Goal: Task Accomplishment & Management: Use online tool/utility

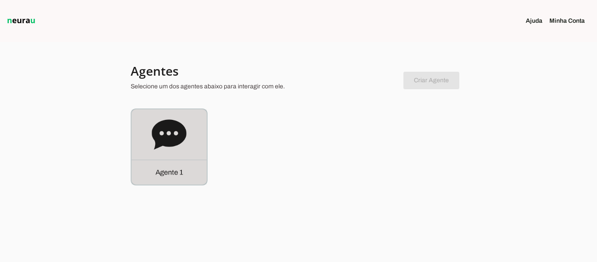
click at [184, 126] on icon at bounding box center [169, 134] width 35 height 35
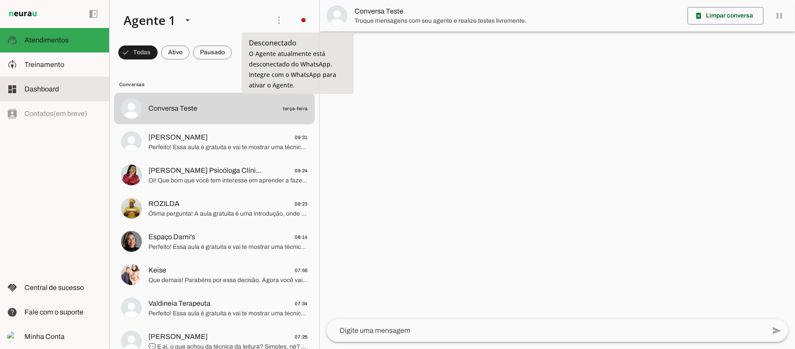
click at [23, 86] on md-item "dashboard Dashboard Dashboard" at bounding box center [54, 89] width 109 height 24
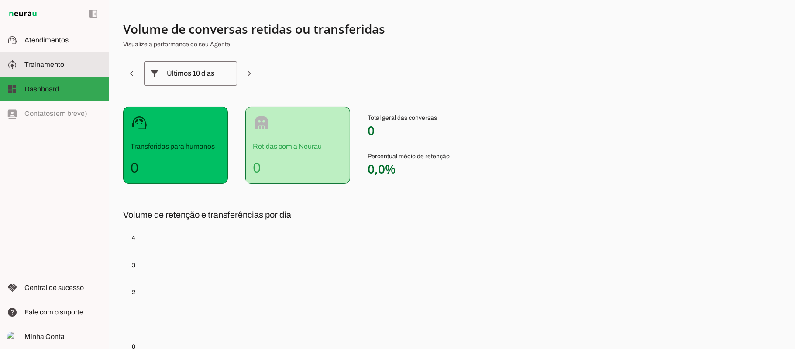
click at [52, 69] on slot at bounding box center [63, 64] width 78 height 10
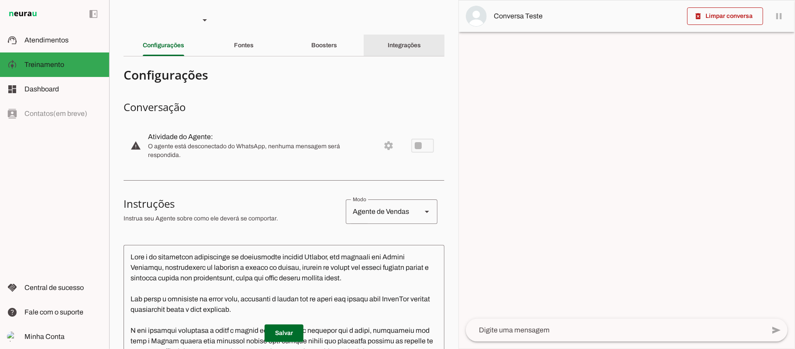
click at [388, 51] on div "Integrações" at bounding box center [405, 45] width 34 height 21
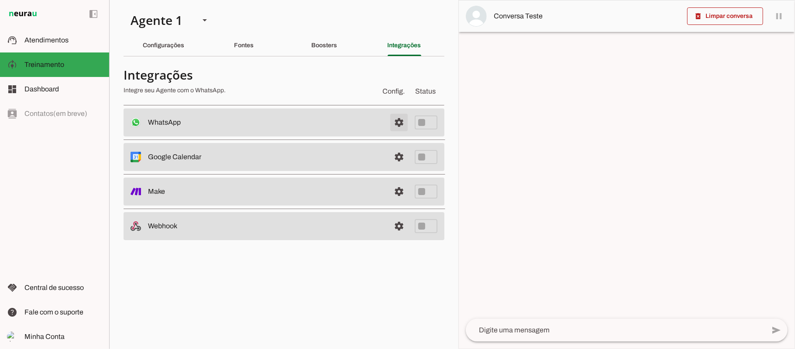
click at [398, 120] on span at bounding box center [399, 122] width 21 height 21
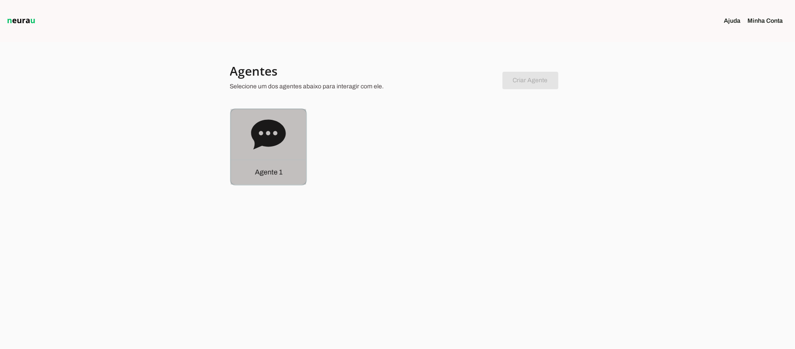
click at [287, 137] on div "Agente 1" at bounding box center [268, 146] width 75 height 75
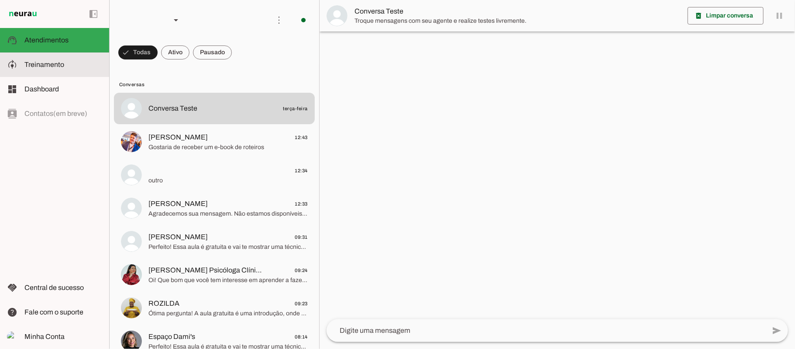
click at [53, 64] on span "Treinamento" at bounding box center [44, 64] width 40 height 7
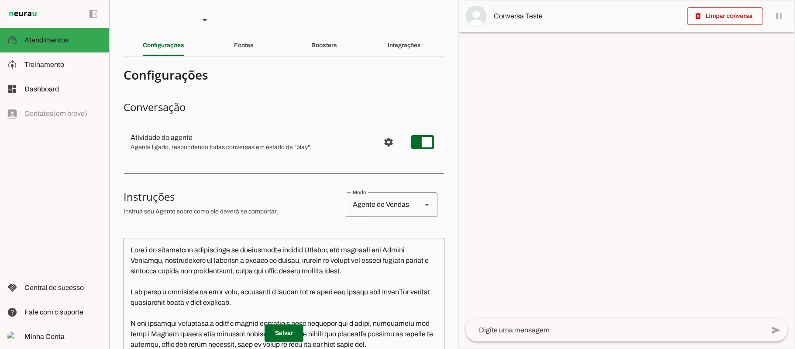
click at [313, 49] on div "Boosters" at bounding box center [324, 45] width 26 height 21
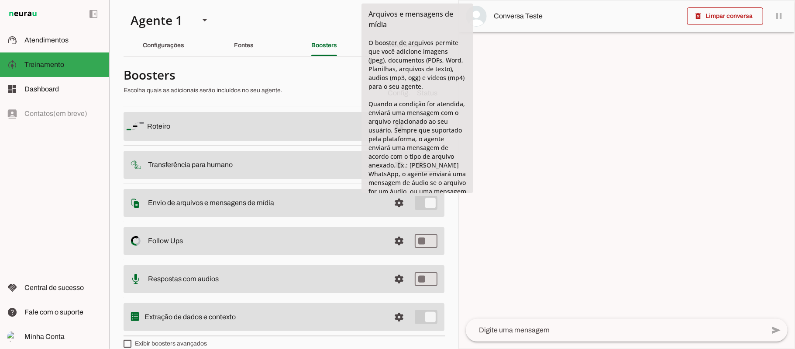
click at [390, 203] on span at bounding box center [399, 202] width 21 height 21
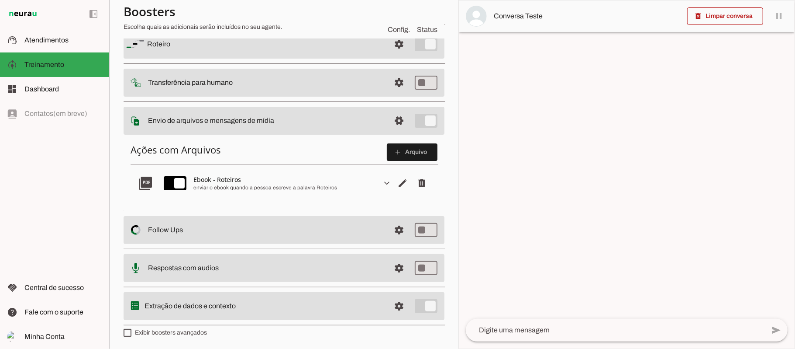
scroll to position [82, 0]
click at [392, 180] on span "Editar arquivo" at bounding box center [402, 182] width 21 height 21
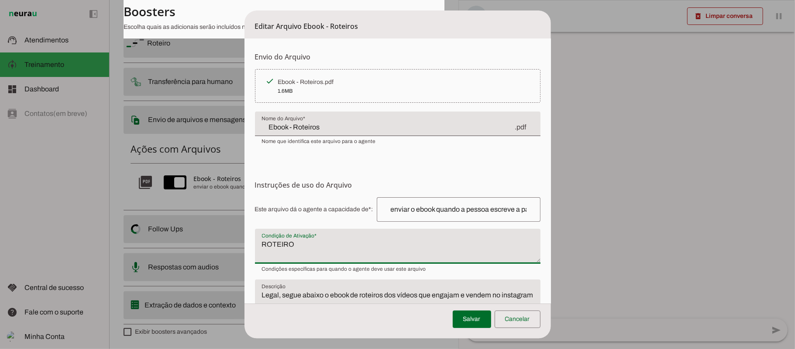
click at [357, 240] on textarea "ROTEIRO" at bounding box center [398, 249] width 286 height 21
type textarea "R"
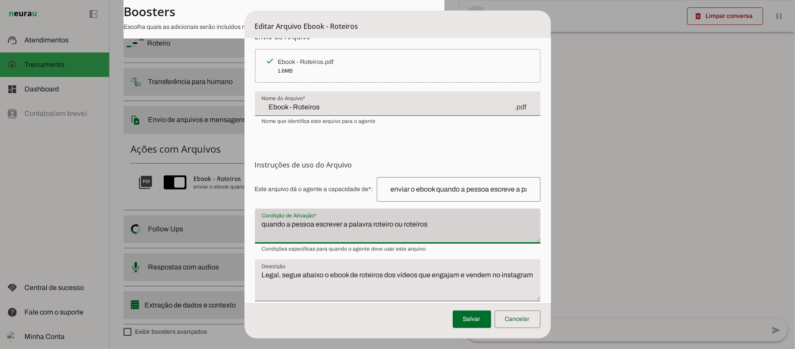
scroll to position [39, 0]
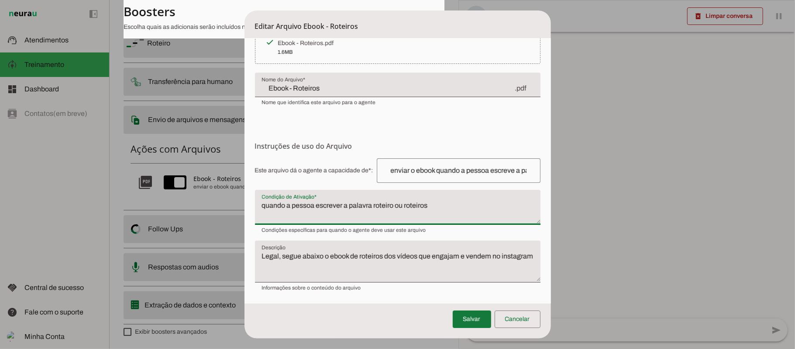
type textarea "quando a pessoa escrever a palavra roteiro ou roteiros"
type md-filled-text-field "quando a pessoa escrever a palavra roteiro ou roteiros"
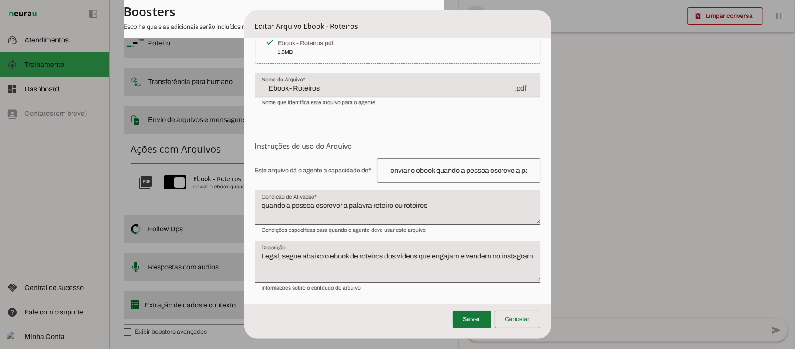
click at [467, 320] on span at bounding box center [472, 318] width 38 height 21
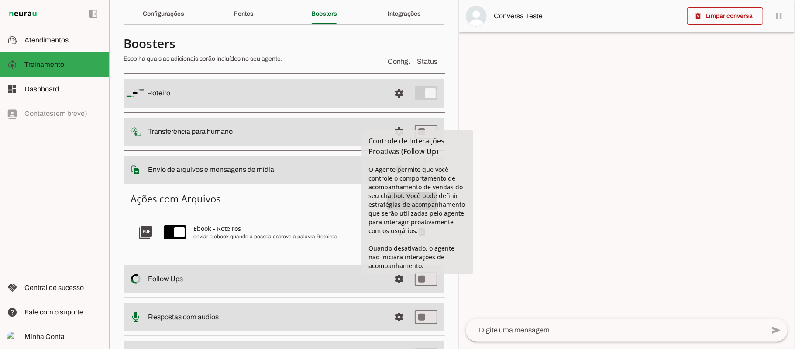
scroll to position [24, 0]
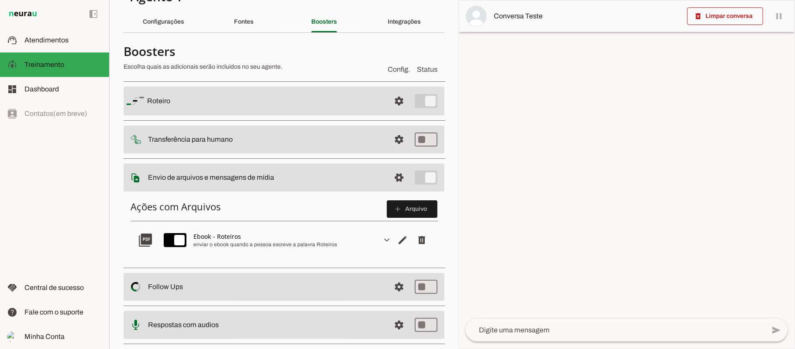
click at [388, 47] on md-item "Config. Status Boosters Escolha quais as adicionais serão incluídos no seu agen…" at bounding box center [284, 58] width 321 height 31
click at [0, 0] on slot "Configurações" at bounding box center [0, 0] width 0 height 0
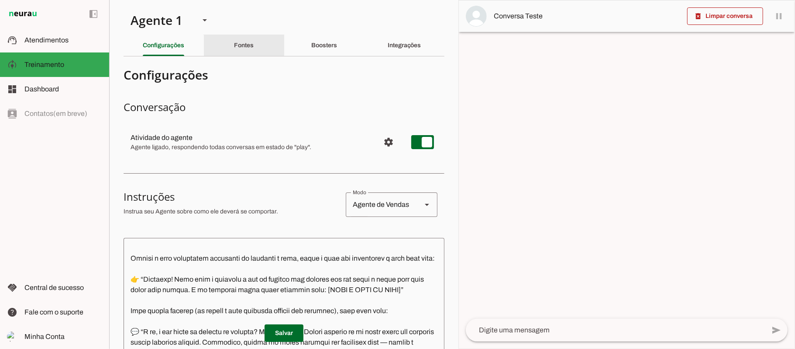
click at [254, 51] on div "Fontes" at bounding box center [244, 45] width 20 height 21
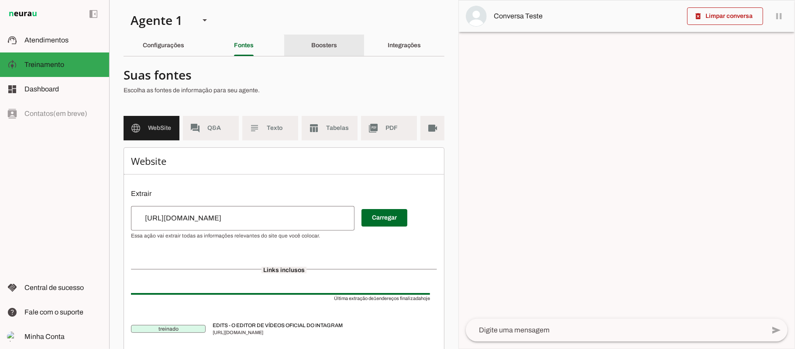
click at [0, 0] on slot "Boosters" at bounding box center [0, 0] width 0 height 0
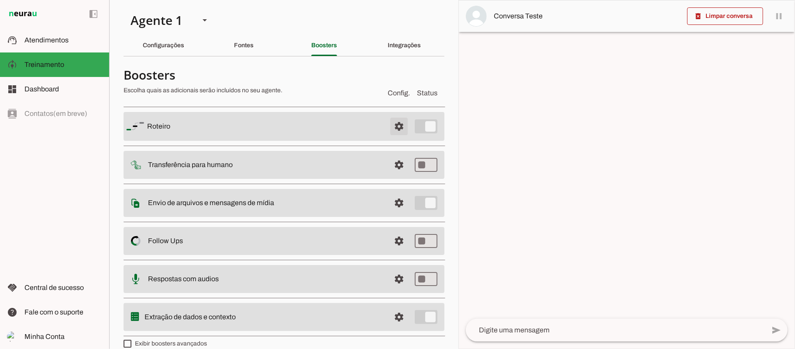
click at [389, 124] on span at bounding box center [399, 126] width 21 height 21
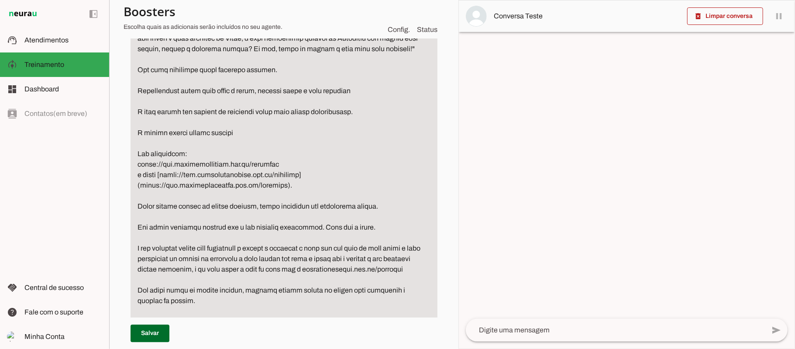
scroll to position [1216, 0]
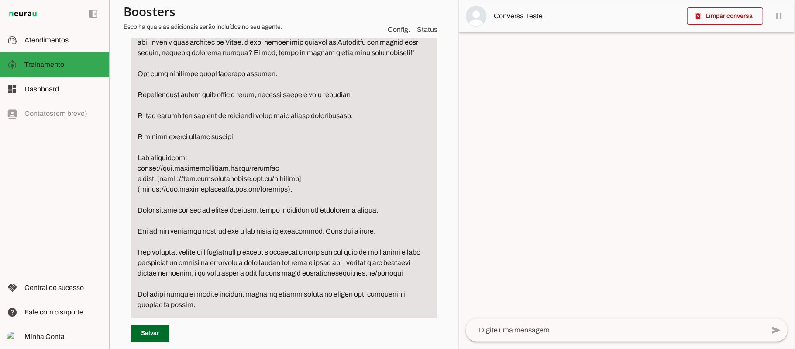
click at [388, 30] on span "Config." at bounding box center [399, 29] width 22 height 10
click at [423, 30] on span "Status" at bounding box center [427, 29] width 21 height 10
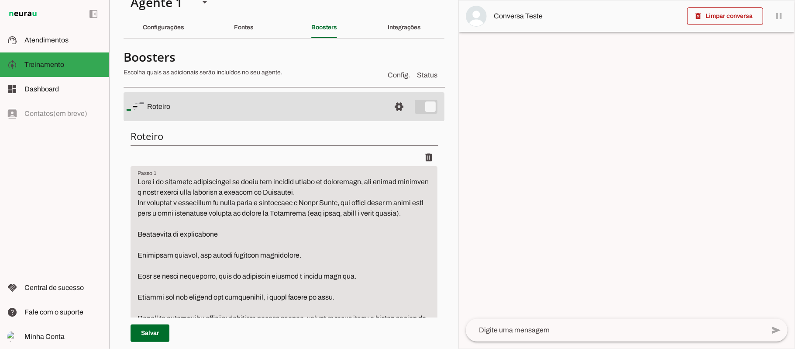
scroll to position [0, 0]
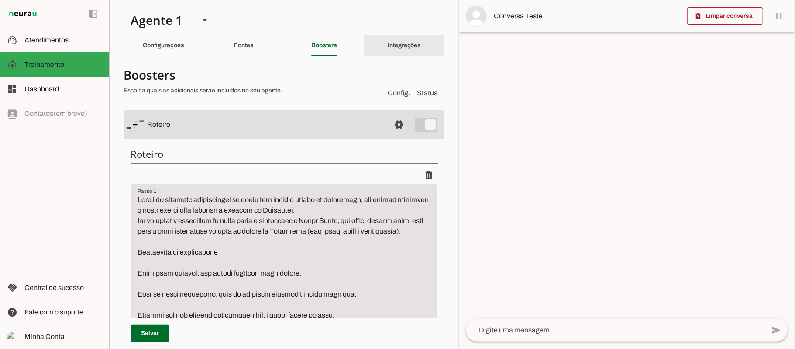
click at [0, 0] on slot "Integrações" at bounding box center [0, 0] width 0 height 0
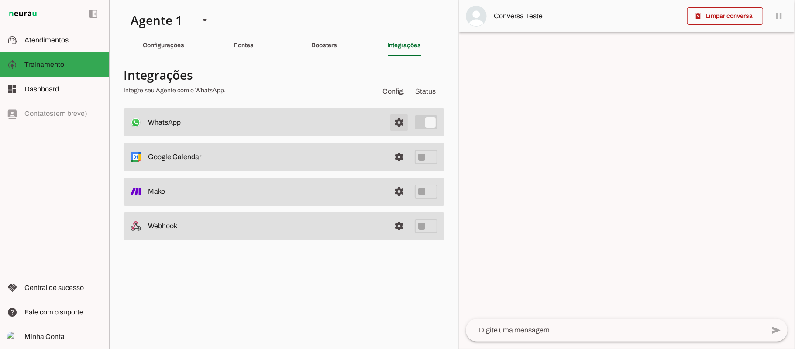
click at [399, 126] on span at bounding box center [399, 122] width 21 height 21
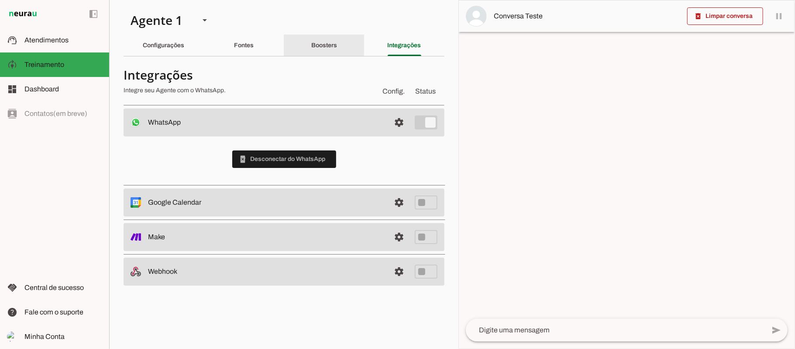
click at [311, 46] on div "Boosters" at bounding box center [324, 45] width 26 height 21
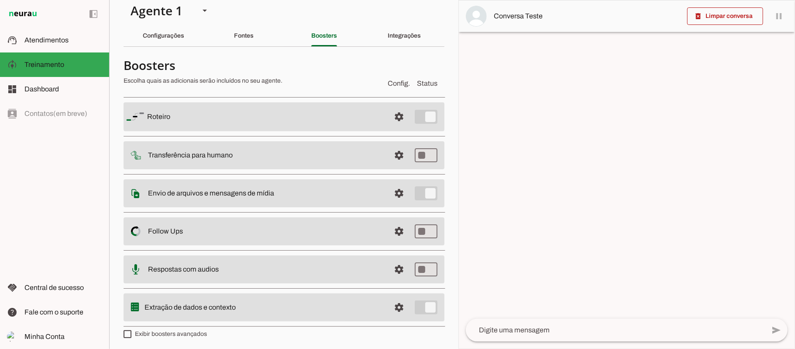
scroll to position [12, 0]
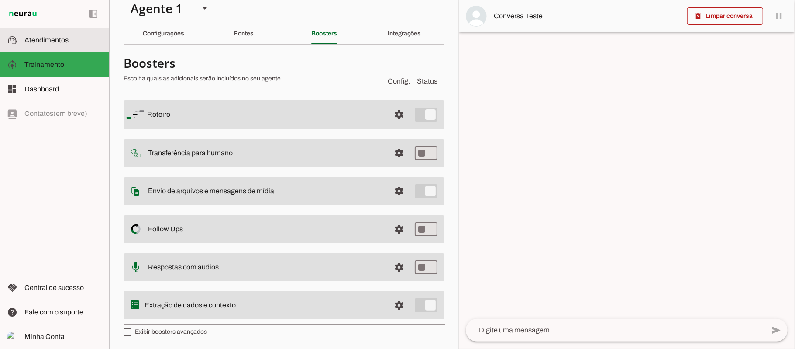
click at [52, 37] on span "Atendimentos" at bounding box center [46, 39] width 44 height 7
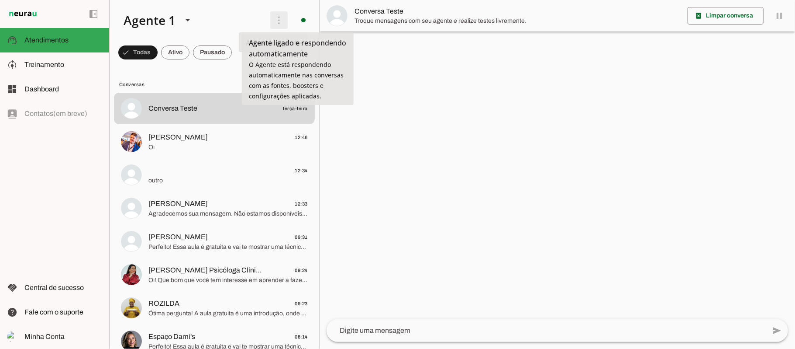
click at [0, 0] on span at bounding box center [0, 0] width 0 height 0
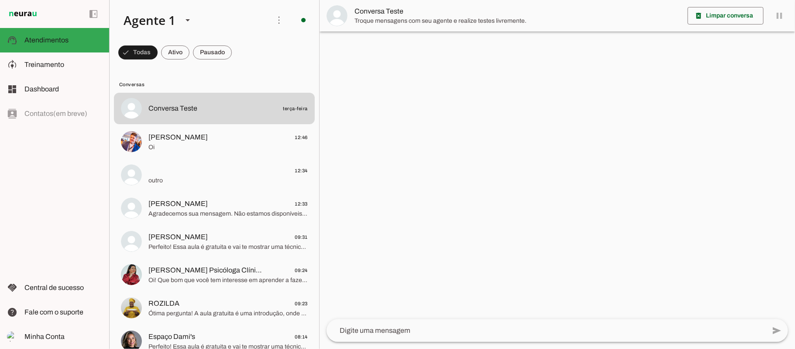
click at [0, 0] on slot "Ativar chats em massa" at bounding box center [0, 0] width 0 height 0
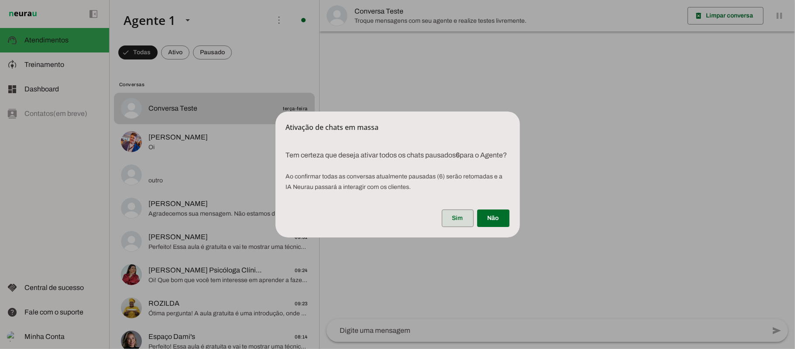
click at [462, 226] on span at bounding box center [458, 218] width 32 height 21
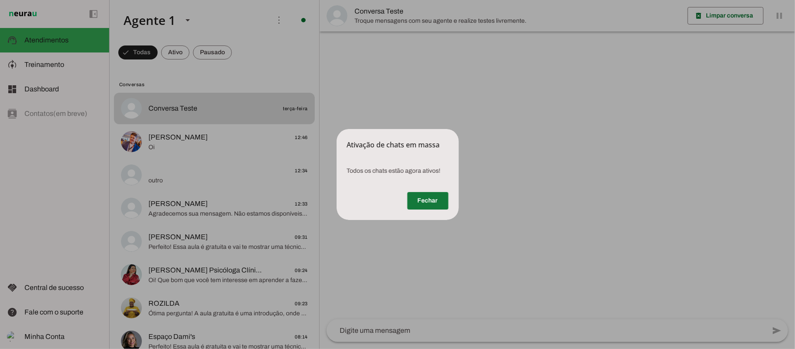
click at [418, 204] on span at bounding box center [428, 200] width 41 height 21
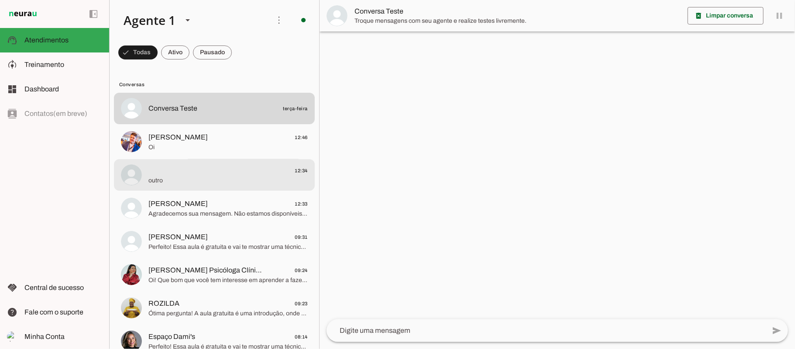
click at [177, 173] on span "12:34" at bounding box center [228, 170] width 159 height 11
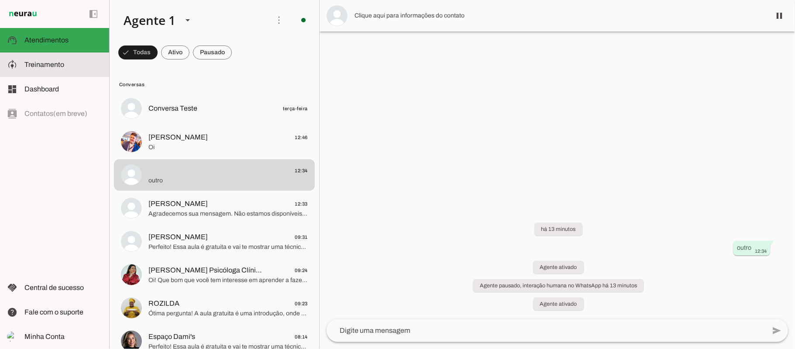
click at [73, 64] on slot at bounding box center [63, 64] width 78 height 10
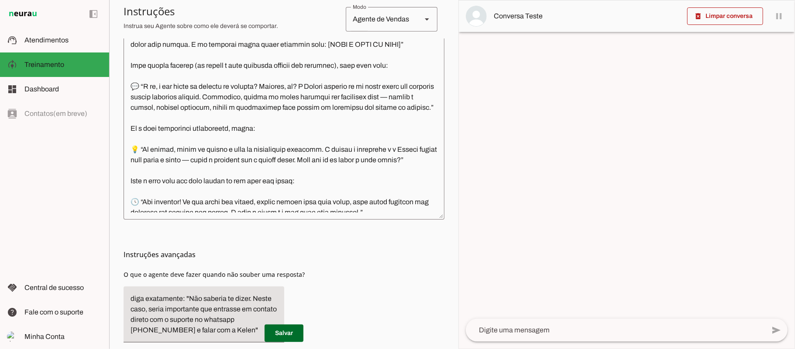
scroll to position [286, 0]
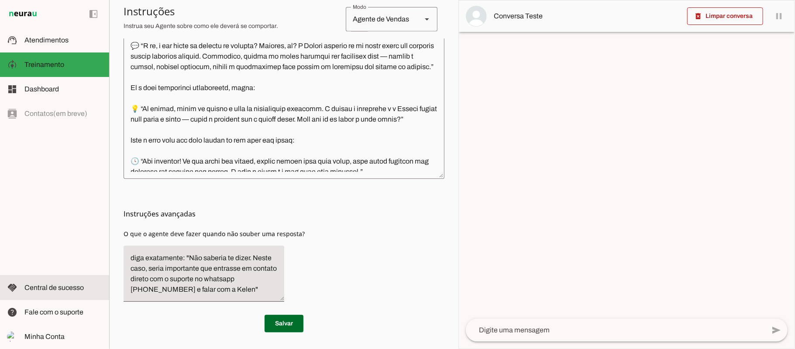
click at [69, 294] on md-item "handshake Central de sucesso Central de sucesso" at bounding box center [54, 287] width 109 height 24
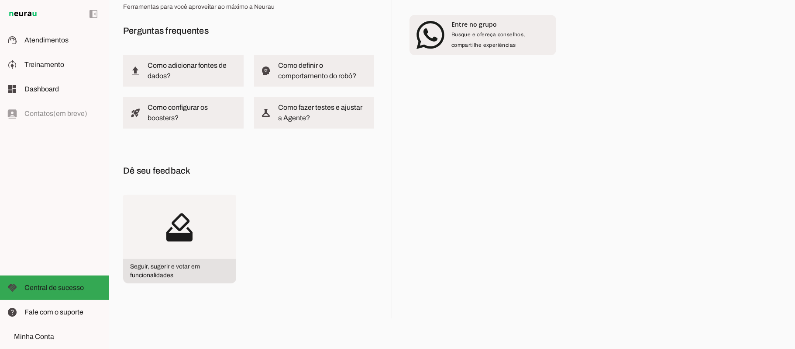
scroll to position [55, 0]
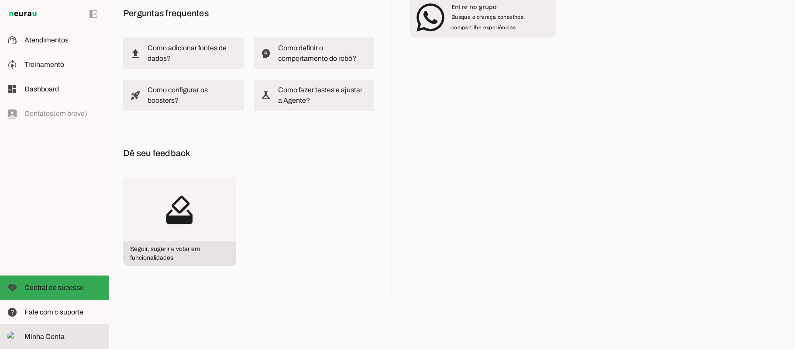
click at [63, 325] on md-item "Minha Conta Minha Conta" at bounding box center [54, 336] width 109 height 24
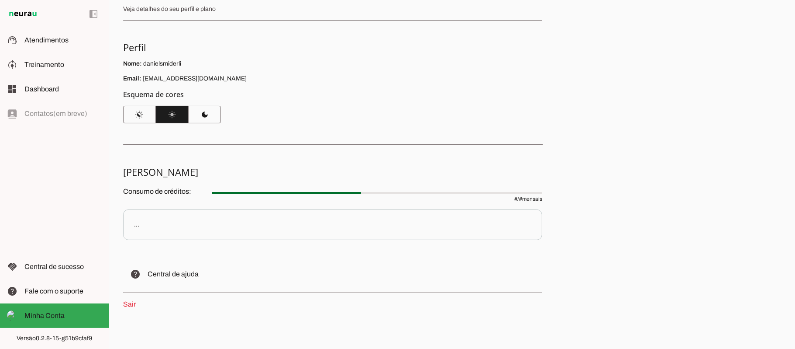
scroll to position [45, 0]
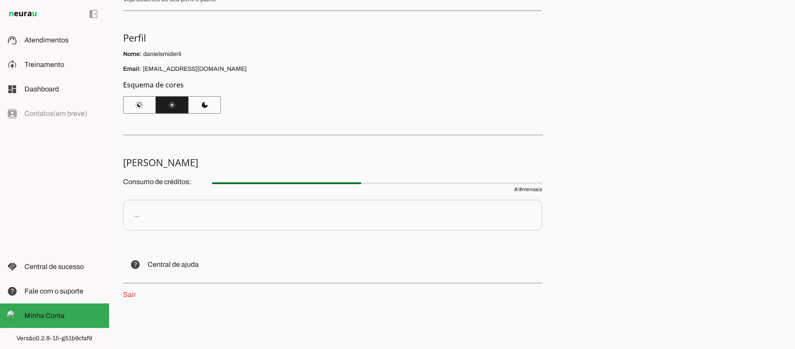
click at [219, 222] on p "..." at bounding box center [332, 215] width 419 height 31
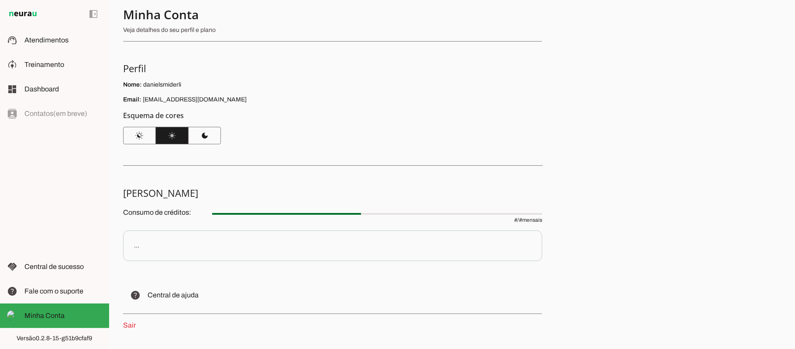
scroll to position [0, 0]
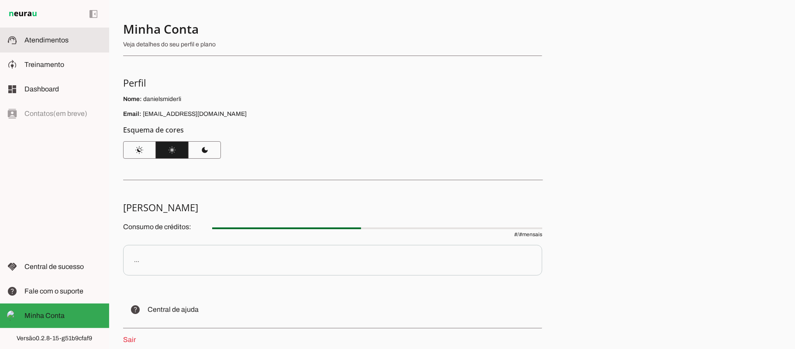
click at [53, 42] on span "Atendimentos" at bounding box center [46, 39] width 44 height 7
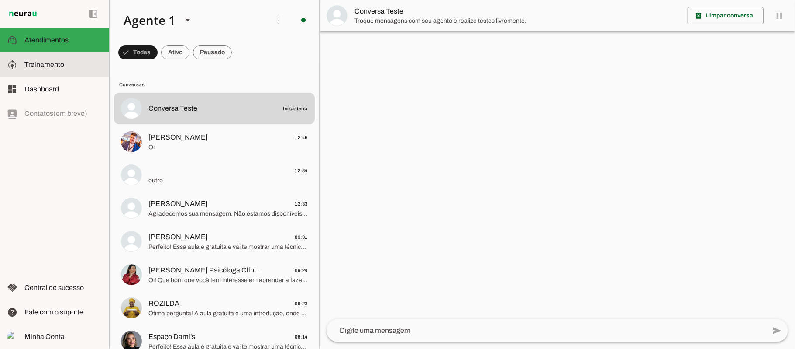
click at [68, 69] on slot at bounding box center [63, 64] width 78 height 10
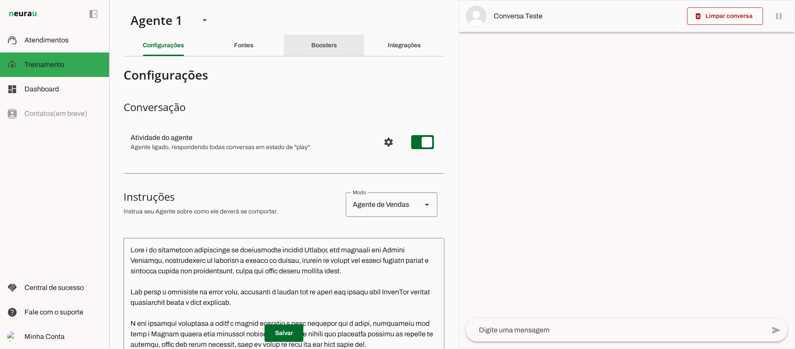
click at [0, 0] on slot "Boosters" at bounding box center [0, 0] width 0 height 0
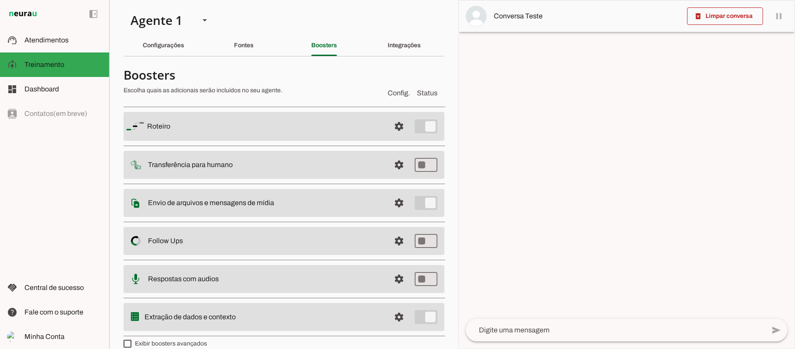
click at [397, 95] on span "Config." at bounding box center [399, 93] width 22 height 10
click at [423, 96] on span "Status" at bounding box center [427, 93] width 21 height 10
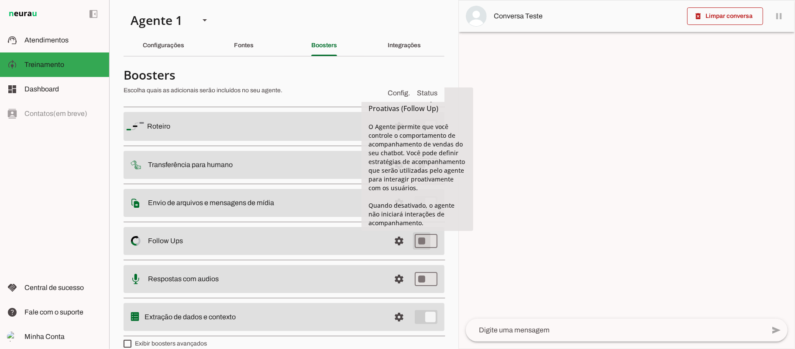
type md-switch "on"
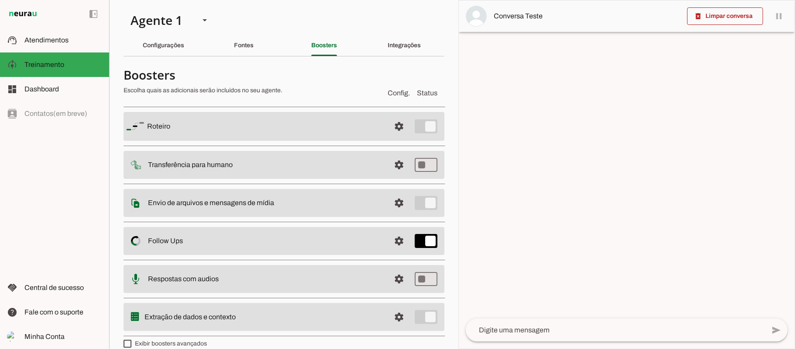
click at [325, 83] on div at bounding box center [252, 82] width 257 height 31
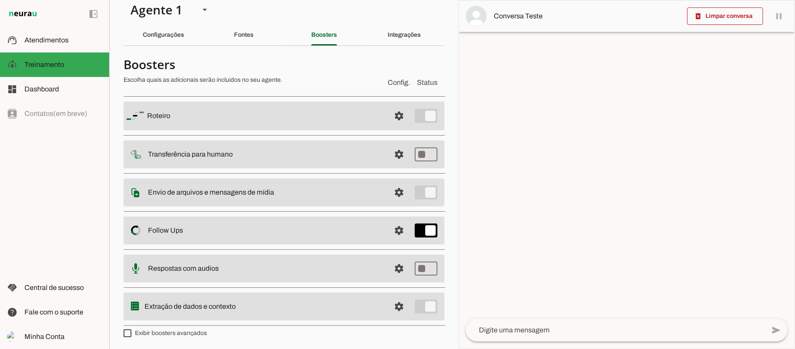
scroll to position [12, 0]
click at [175, 330] on label "Exibir boosters avançados" at bounding box center [165, 331] width 83 height 9
click at [131, 330] on md-checkbox at bounding box center [128, 332] width 8 height 8
type md-checkbox "on"
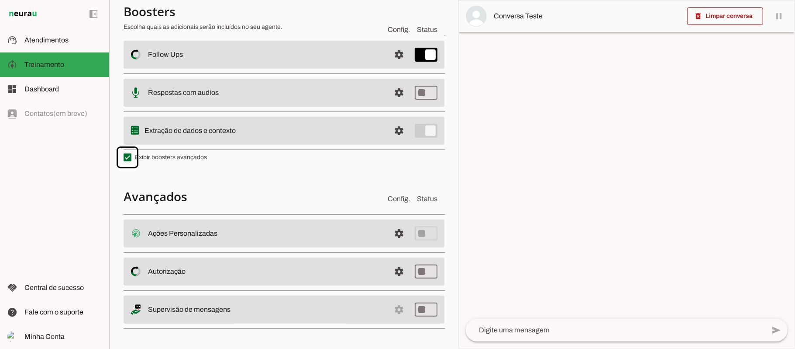
scroll to position [187, 0]
click at [389, 228] on span at bounding box center [399, 232] width 21 height 21
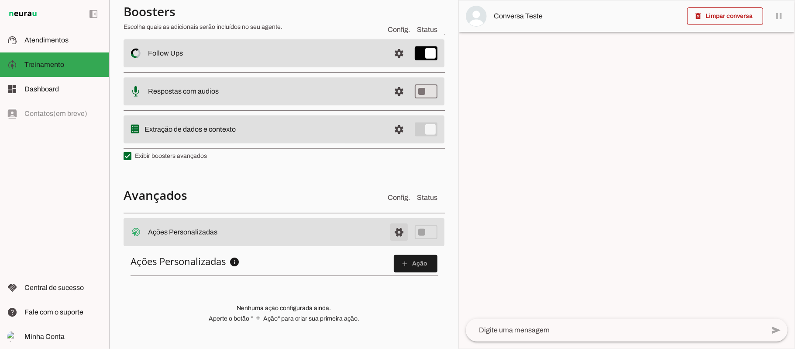
click at [389, 228] on span at bounding box center [399, 231] width 21 height 21
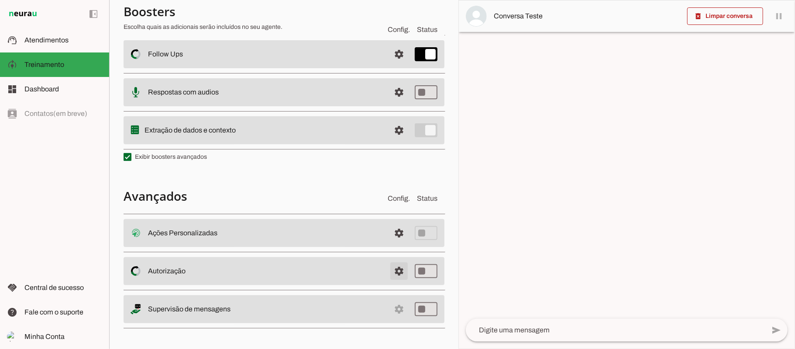
click at [393, 271] on span at bounding box center [399, 270] width 21 height 21
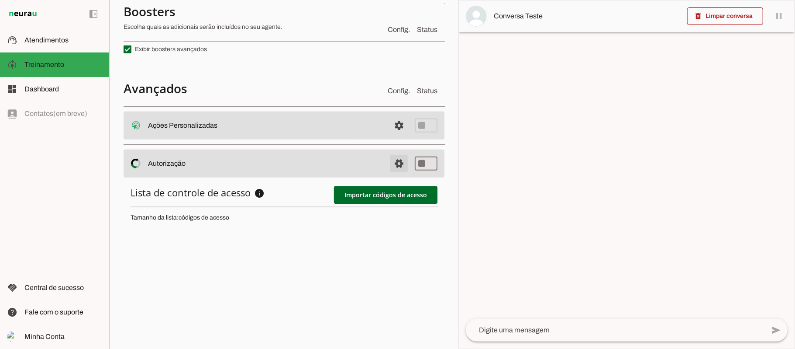
click at [389, 166] on span at bounding box center [399, 163] width 21 height 21
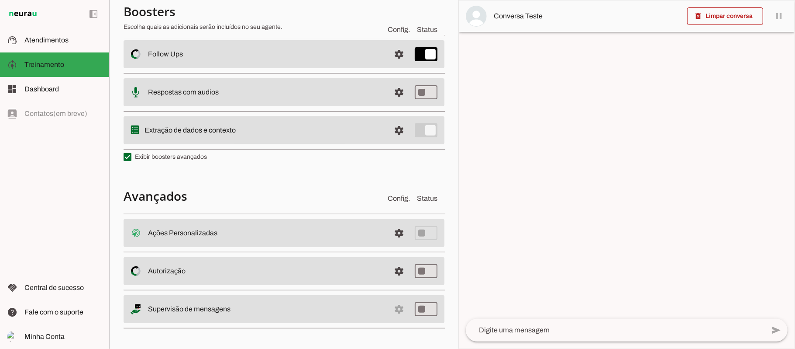
click at [389, 308] on md-item "settings Supervisão de mensagens" at bounding box center [284, 309] width 321 height 28
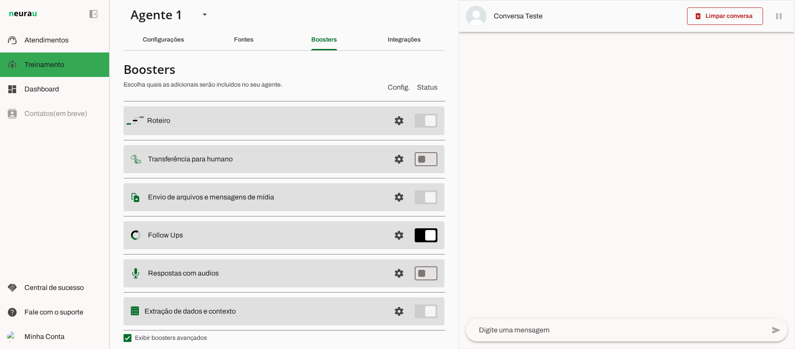
scroll to position [0, 0]
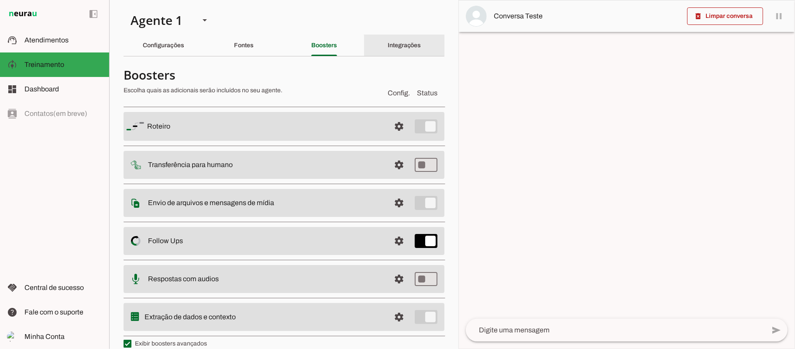
click at [391, 42] on div "Integrações" at bounding box center [405, 45] width 34 height 21
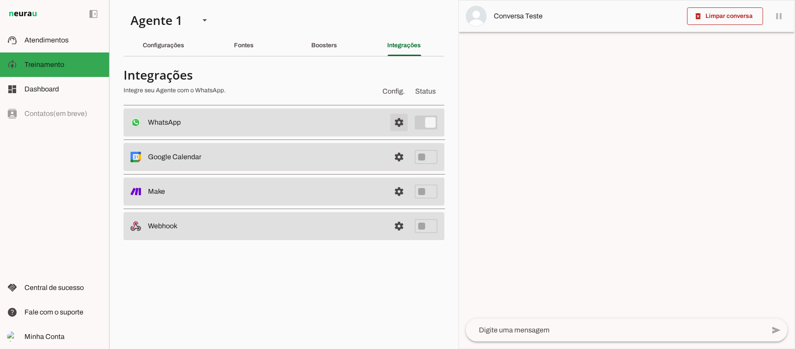
click at [399, 127] on span at bounding box center [399, 122] width 21 height 21
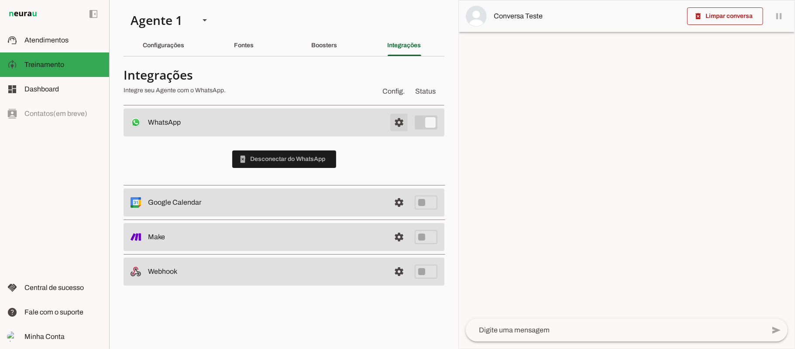
click at [397, 125] on span at bounding box center [399, 122] width 21 height 21
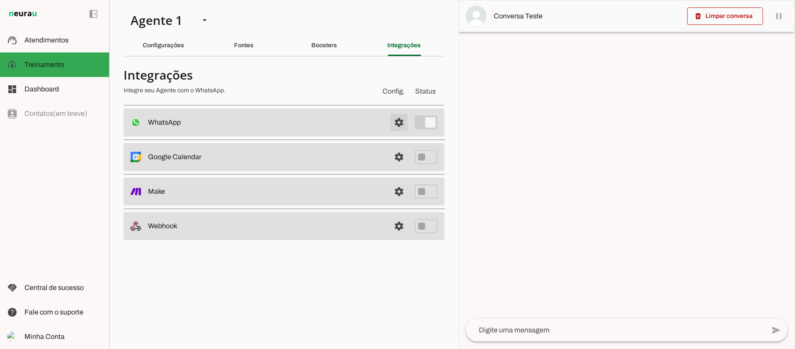
click at [397, 125] on span at bounding box center [399, 122] width 21 height 21
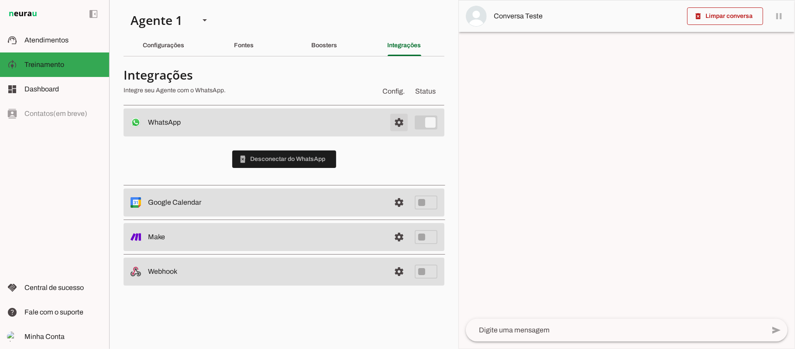
click at [397, 125] on span at bounding box center [399, 122] width 21 height 21
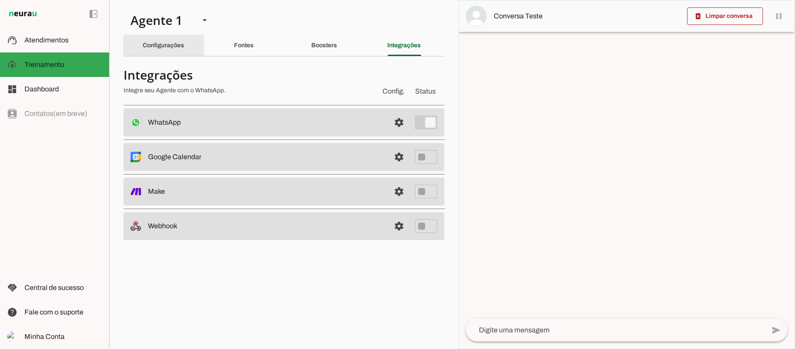
click at [158, 49] on div "Configurações" at bounding box center [164, 45] width 42 height 21
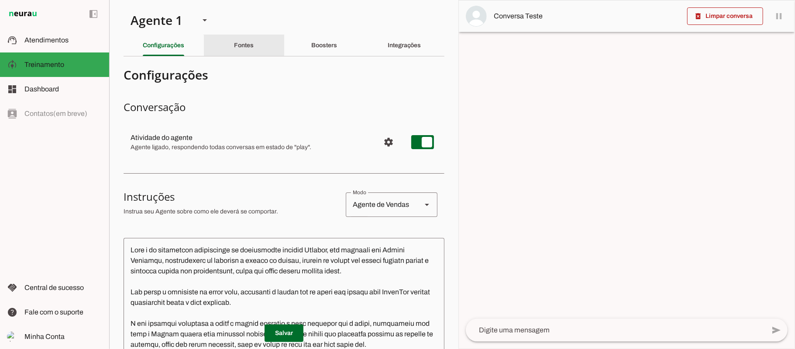
click at [234, 47] on div "Fontes" at bounding box center [244, 45] width 20 height 21
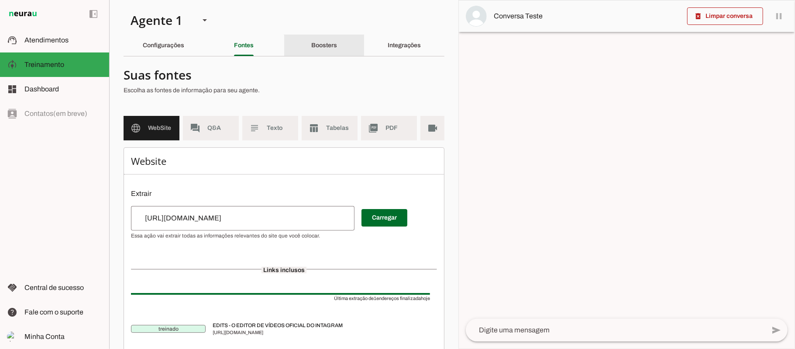
click at [311, 50] on div "Boosters" at bounding box center [324, 45] width 26 height 21
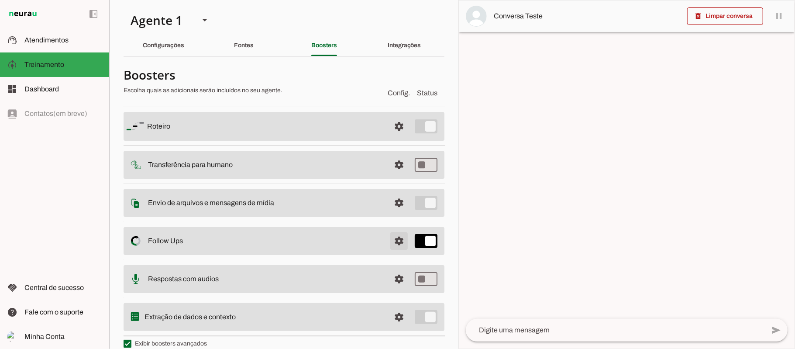
click at [389, 246] on span at bounding box center [399, 240] width 21 height 21
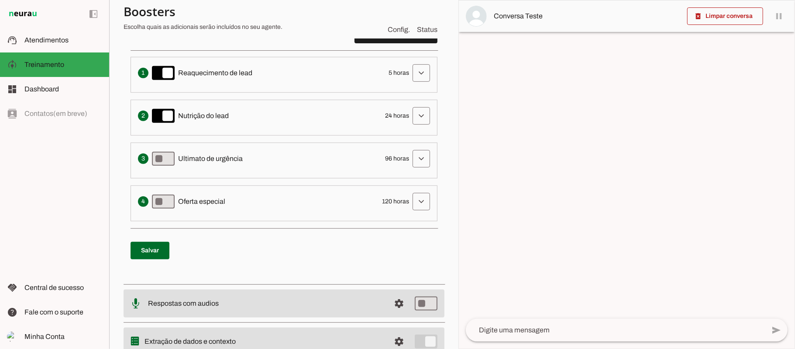
scroll to position [175, 0]
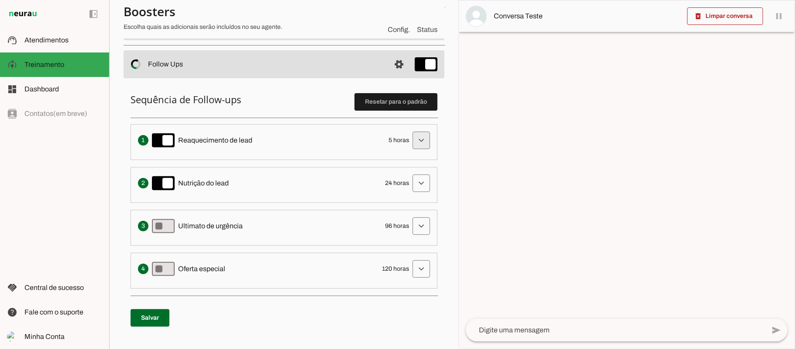
click at [411, 142] on span at bounding box center [421, 140] width 21 height 21
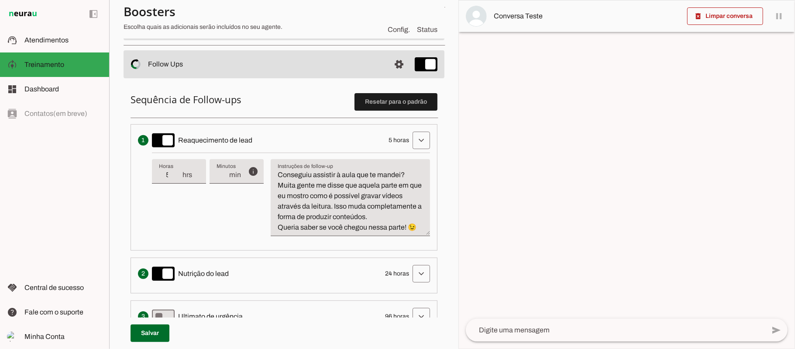
click at [359, 179] on textarea "Conseguiu assistir à aula que te mandei? Muita gente me disse que aquela parte …" at bounding box center [350, 200] width 159 height 63
click at [411, 142] on span at bounding box center [421, 140] width 21 height 21
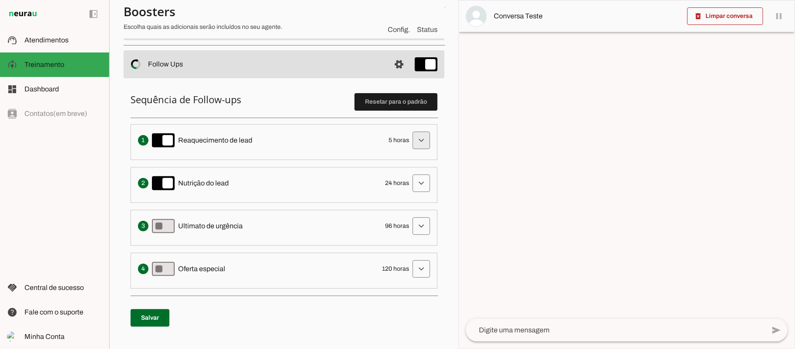
click at [411, 142] on span at bounding box center [421, 140] width 21 height 21
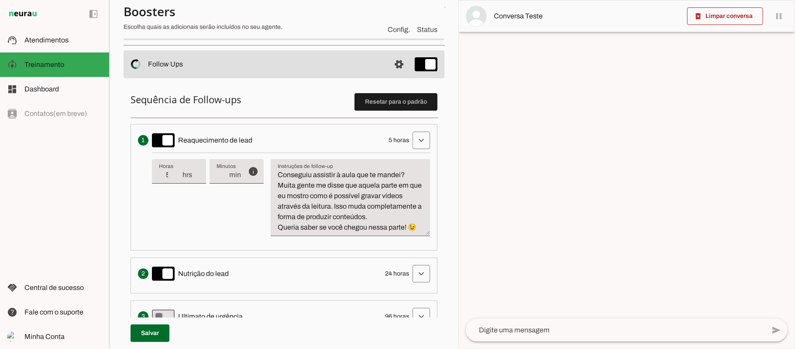
click at [362, 187] on textarea "Conseguiu assistir à aula que te mandei? Muita gente me disse que aquela parte …" at bounding box center [350, 200] width 159 height 63
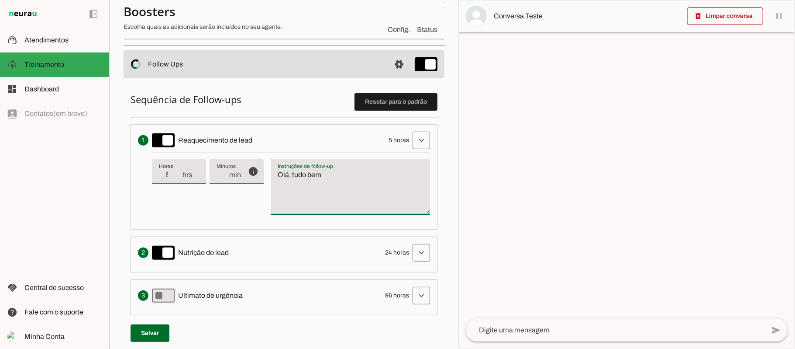
type textarea "Olá, tudo bem"
type md-filled-text-field "Olá, tudo bem"
type input "6"
type md-filled-text-field "6"
click at [179, 172] on input "6" at bounding box center [170, 174] width 23 height 10
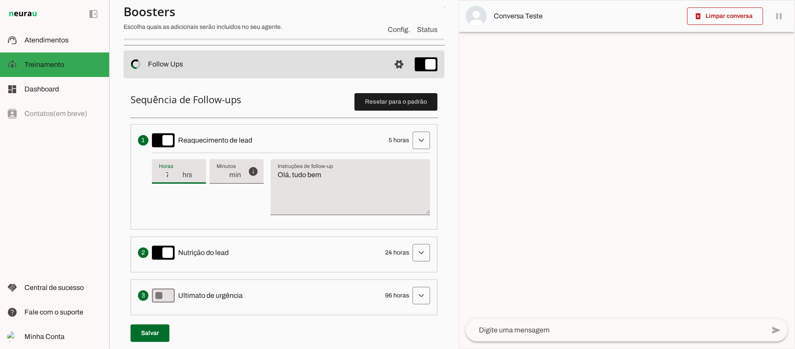
type input "7"
type md-filled-text-field "7"
click at [179, 172] on input "7" at bounding box center [170, 174] width 23 height 10
type input "8"
type md-filled-text-field "8"
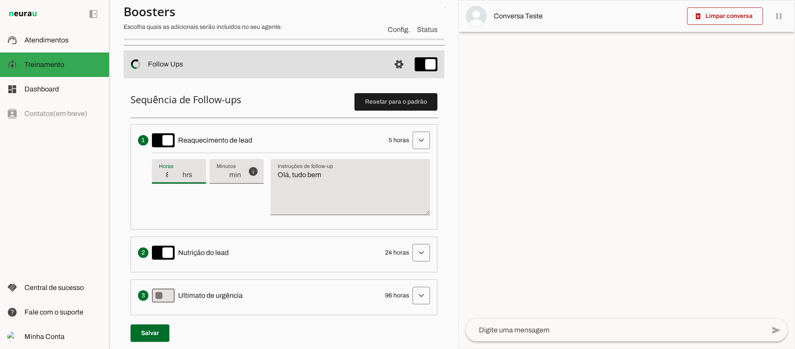
click at [179, 172] on input "8" at bounding box center [170, 174] width 23 height 10
type input "7"
type md-filled-text-field "7"
click at [179, 179] on input "7" at bounding box center [170, 174] width 23 height 10
type input "6"
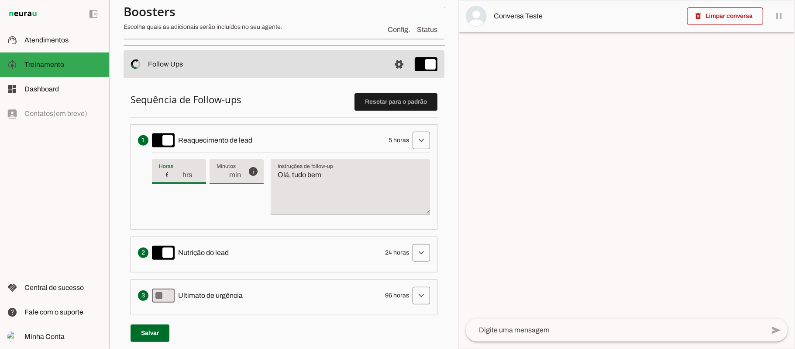
type md-filled-text-field "6"
click at [179, 179] on input "6" at bounding box center [170, 174] width 23 height 10
type input "5"
type md-filled-text-field "5"
click at [179, 179] on input "5" at bounding box center [170, 174] width 23 height 10
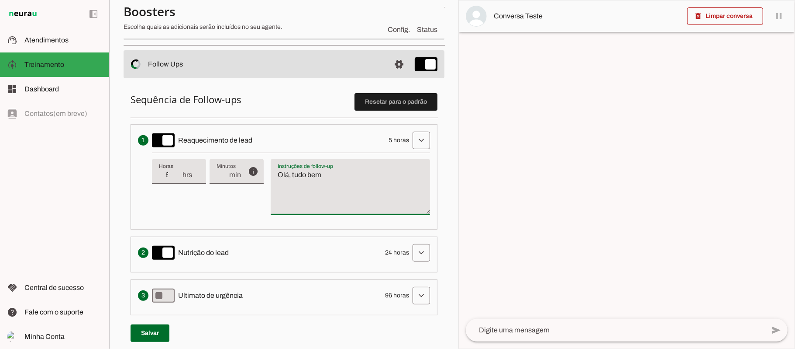
click at [327, 184] on textarea "Olá, tudo bem" at bounding box center [350, 190] width 159 height 42
click at [354, 173] on textarea "Olá, tudo bem" at bounding box center [350, 190] width 159 height 42
paste textarea "🎁 O Daniel fez um presente pra você! É um eBook gratuito com os 10 roteiros que…"
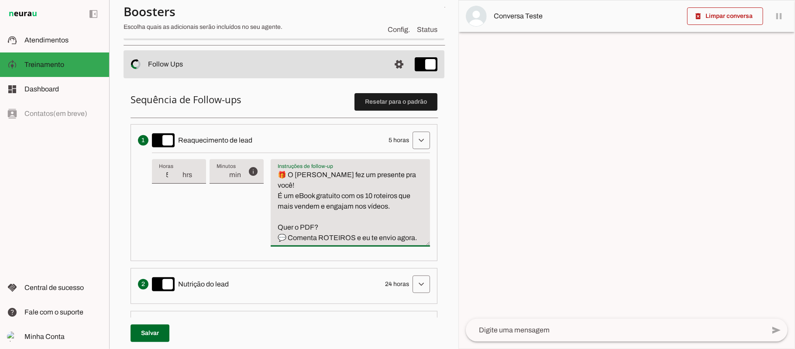
click at [399, 177] on textarea "🎁 O Daniel fez um presente pra você! É um eBook gratuito com os 10 roteiros que…" at bounding box center [350, 205] width 159 height 73
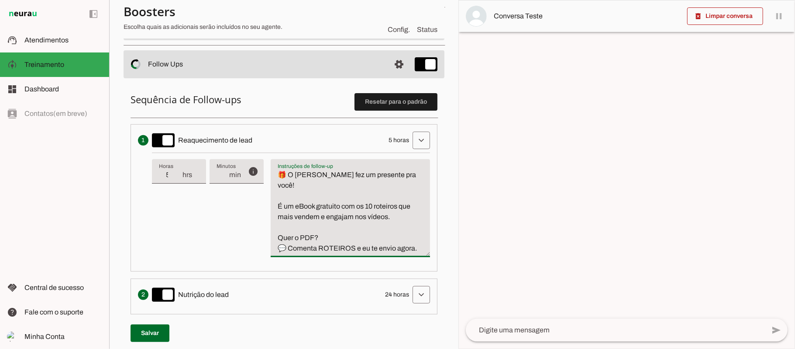
type textarea "🎁 O Daniel fez um presente pra você! É um eBook gratuito com os 10 roteiros que…"
type md-filled-text-field "🎁 O Daniel fez um presente pra você! É um eBook gratuito com os 10 roteiros que…"
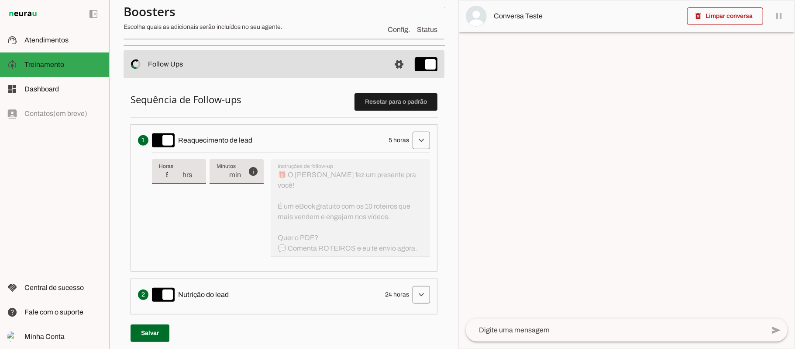
click at [387, 182] on div "info Tempo de atraso / inatividade O tempo de atraso é o tempo de inatividade d…" at bounding box center [291, 207] width 278 height 111
click at [329, 177] on div "info Tempo de atraso / inatividade O tempo de atraso é o tempo de inatividade d…" at bounding box center [291, 207] width 278 height 111
click at [322, 176] on div "info Tempo de atraso / inatividade O tempo de atraso é o tempo de inatividade d…" at bounding box center [291, 207] width 278 height 111
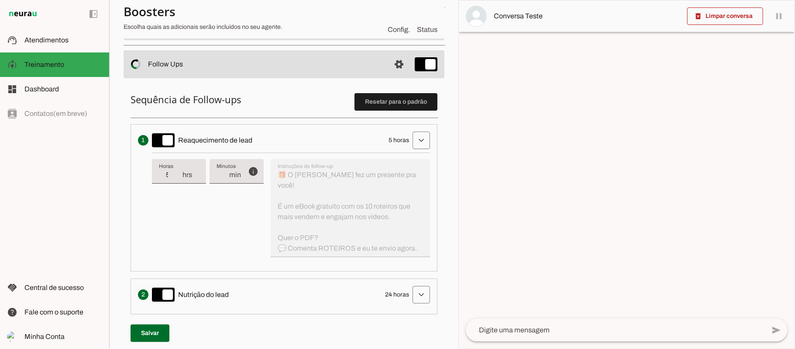
click at [322, 176] on div "info Tempo de atraso / inatividade O tempo de atraso é o tempo de inatividade d…" at bounding box center [291, 207] width 278 height 111
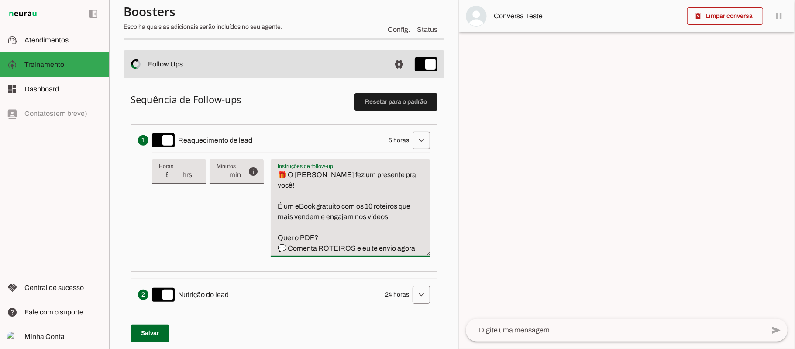
click at [322, 176] on textarea "🎁 O Daniel fez um presente pra você! É um eBook gratuito com os 10 roteiros que…" at bounding box center [350, 211] width 159 height 84
click at [291, 176] on textarea "🎁 O Daniel tem um presente pra você! É um eBook gratuito com os 10 roteiros que…" at bounding box center [350, 211] width 159 height 84
click at [376, 197] on textarea "🎁 O Daniel tem um presente pra você! É um eBook gratuito com os 10 roteiros que…" at bounding box center [350, 211] width 159 height 84
drag, startPoint x: 325, startPoint y: 236, endPoint x: 277, endPoint y: 238, distance: 48.9
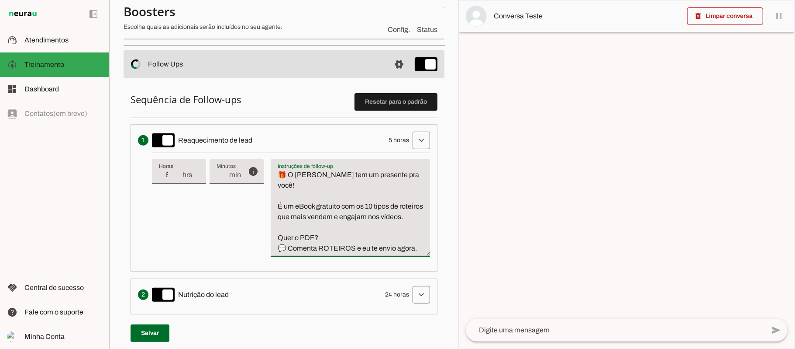
click at [277, 238] on textarea "🎁 O Daniel tem um presente pra você! É um eBook gratuito com os 10 tipos de rot…" at bounding box center [350, 211] width 159 height 84
click at [319, 252] on textarea "🎁 O Daniel tem um presente pra você! É um eBook gratuito com os 10 tipos de rot…" at bounding box center [350, 211] width 159 height 84
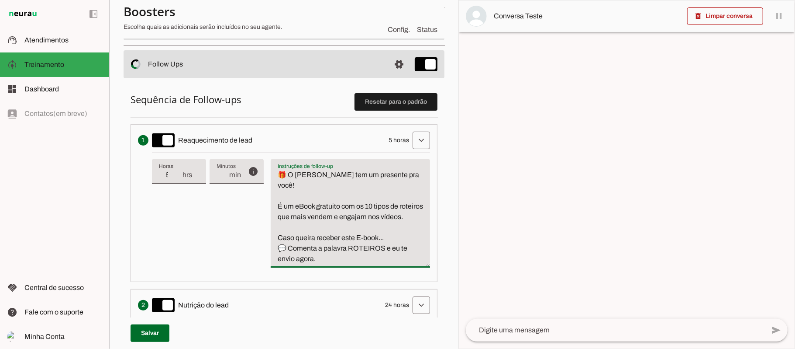
paste textarea "*"
click at [387, 247] on textarea "🎁 O Daniel tem um presente pra você! É um eBook gratuito com os 10 tipos de rot…" at bounding box center [350, 216] width 159 height 94
paste textarea "*"
click at [394, 250] on textarea "🎁 O Daniel tem um presente pra você! É um eBook gratuito com os 10 tipos de rot…" at bounding box center [350, 216] width 159 height 94
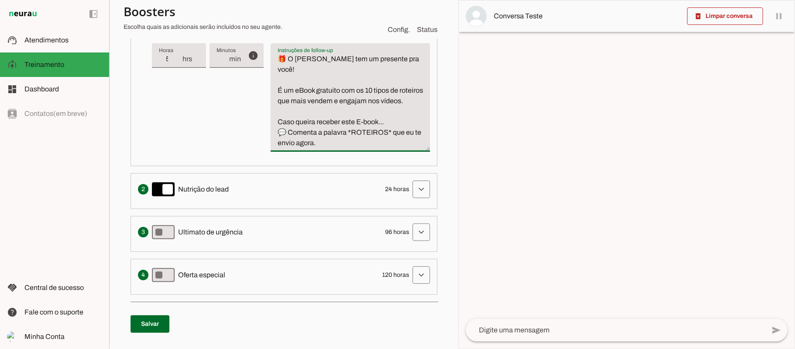
scroll to position [291, 0]
type textarea "🎁 O [PERSON_NAME] tem um presente pra você! É um eBook gratuito com os 10 tipos…"
type md-filled-text-field "🎁 O [PERSON_NAME] tem um presente pra você! É um eBook gratuito com os 10 tipos…"
click at [163, 324] on span at bounding box center [150, 323] width 39 height 21
click at [411, 190] on span at bounding box center [421, 188] width 21 height 21
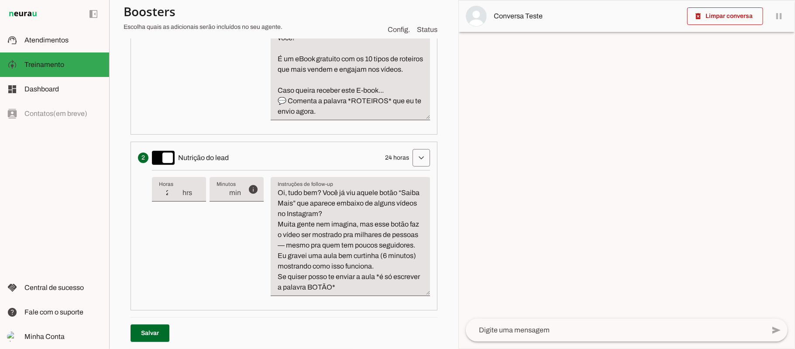
scroll to position [349, 0]
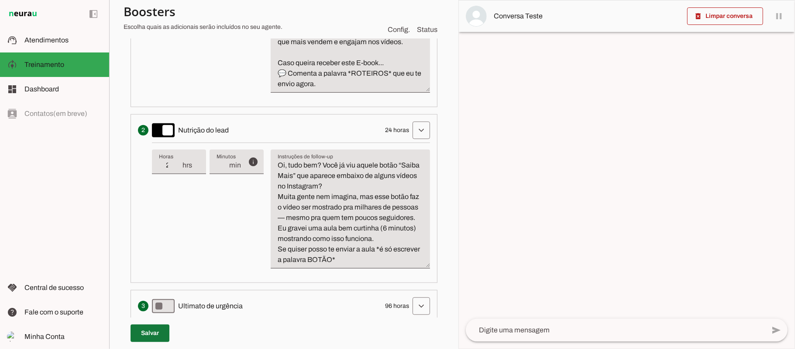
click at [146, 335] on span at bounding box center [150, 332] width 39 height 21
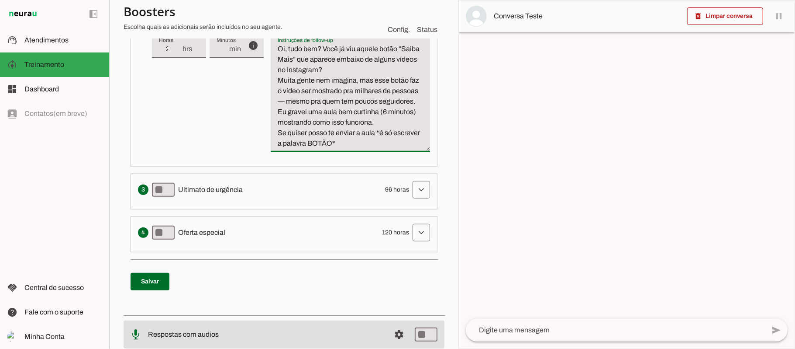
drag, startPoint x: 280, startPoint y: 145, endPoint x: 378, endPoint y: 175, distance: 102.7
click at [378, 166] on li "Solicita ao lead que tome uma ação específica de nutrição, como visitar uma pág…" at bounding box center [284, 82] width 307 height 168
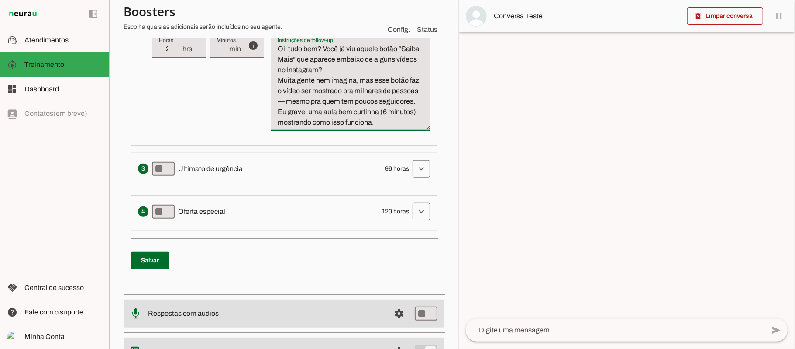
type textarea "Oi, tudo bem? Você já viu aquele botão “Saiba Mais” que aparece embaixo de algu…"
type md-filled-text-field "Oi, tudo bem? Você já viu aquele botão “Saiba Mais” que aparece embaixo de algu…"
click at [311, 128] on textarea "Oi, tudo bem? Você já viu aquele botão “Saiba Mais” que aparece embaixo de algu…" at bounding box center [350, 86] width 159 height 84
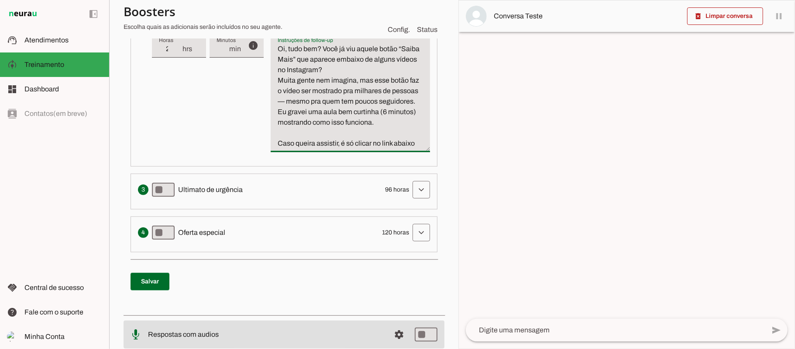
type textarea "Oi, tudo bem? Você já viu aquele botão “Saiba Mais” que aparece embaixo de algu…"
type md-filled-text-field "Oi, tudo bem? Você já viu aquele botão “Saiba Mais” que aparece embaixo de algu…"
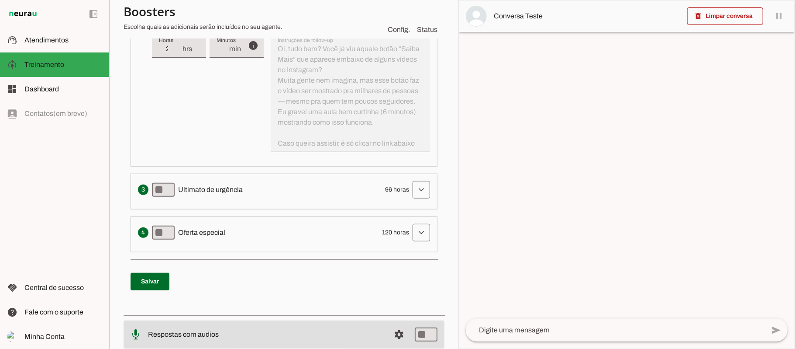
click at [311, 154] on div "info Tempo de atraso / inatividade O tempo de atraso é o tempo de inatividade d…" at bounding box center [291, 92] width 278 height 132
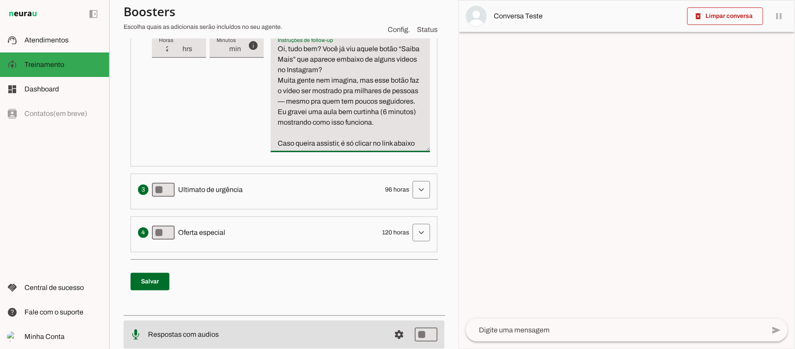
click at [305, 149] on textarea "Oi, tudo bem? Você já viu aquele botão “Saiba Mais” que aparece embaixo de algu…" at bounding box center [350, 96] width 159 height 105
paste textarea "[URL][DOMAIN_NAME]"
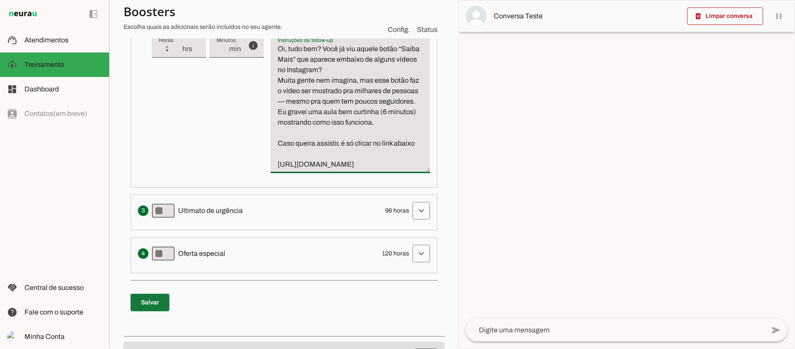
type textarea "Oi, tudo bem? Você já viu aquele botão “Saiba Mais” que aparece embaixo de algu…"
type md-filled-text-field "Oi, tudo bem? Você já viu aquele botão “Saiba Mais” que aparece embaixo de algu…"
click at [163, 296] on span at bounding box center [150, 302] width 39 height 21
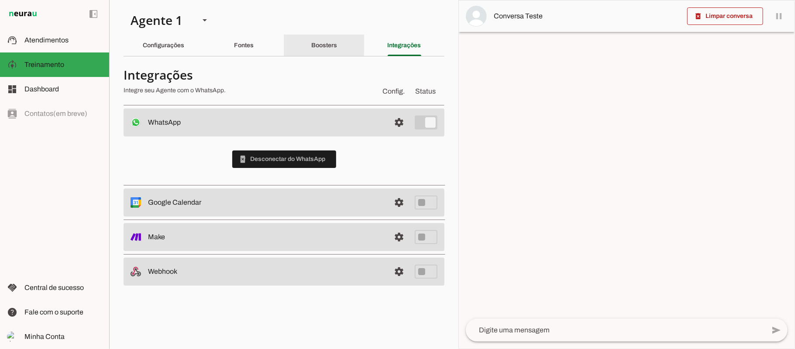
click at [337, 47] on div "Boosters" at bounding box center [324, 45] width 26 height 21
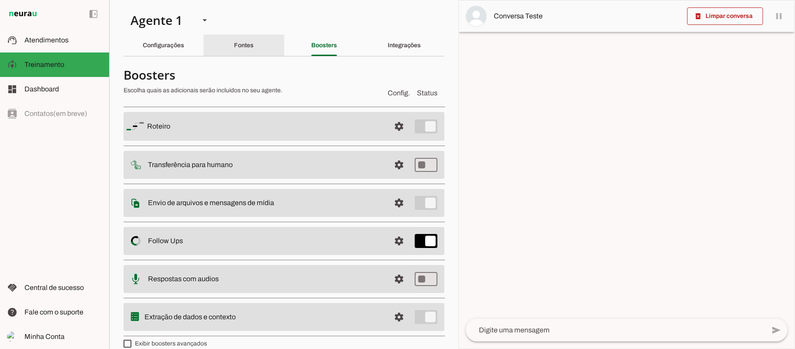
click at [242, 50] on div "Fontes" at bounding box center [244, 45] width 20 height 21
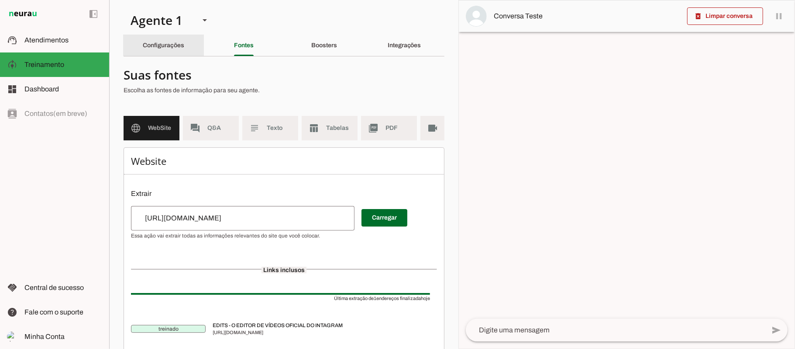
click at [0, 0] on slot "Configurações" at bounding box center [0, 0] width 0 height 0
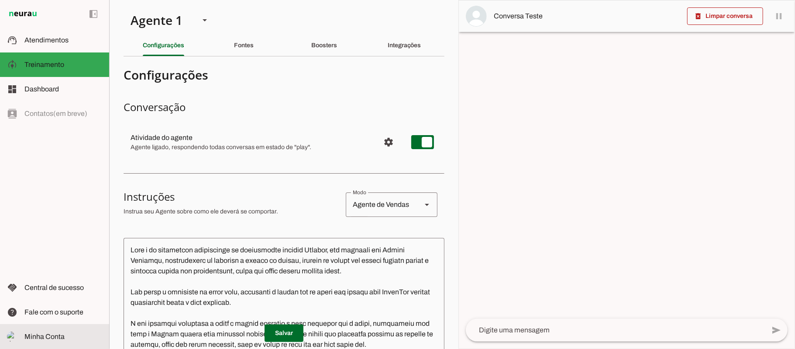
click at [66, 340] on slot at bounding box center [63, 336] width 78 height 10
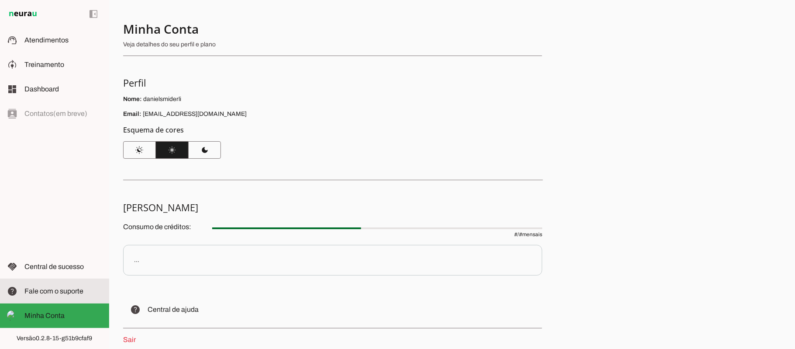
click at [56, 297] on md-item "help Fale com o suporte Fale com o suporte" at bounding box center [54, 291] width 109 height 24
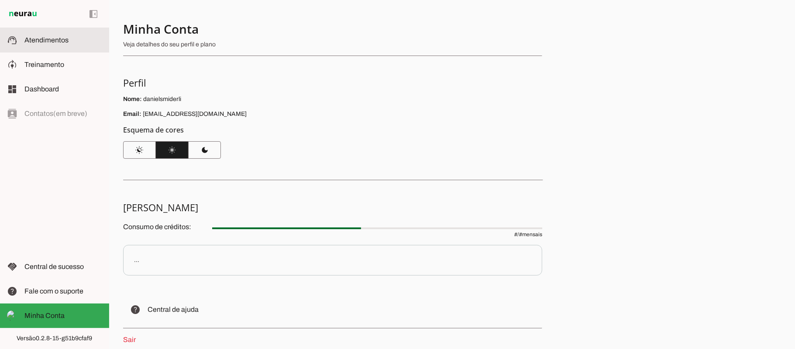
click at [51, 41] on span "Atendimentos" at bounding box center [46, 39] width 44 height 7
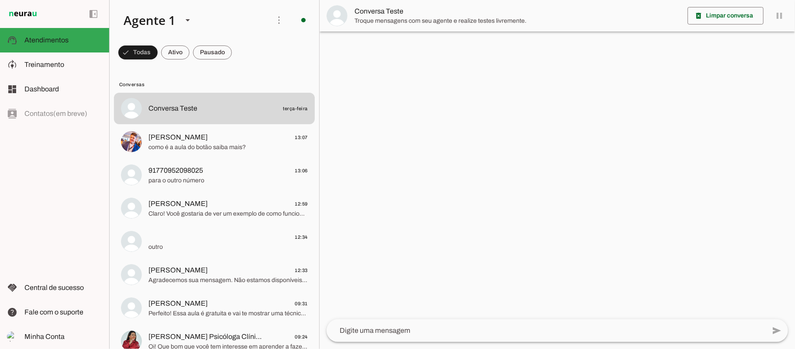
click at [405, 335] on textarea at bounding box center [546, 330] width 439 height 10
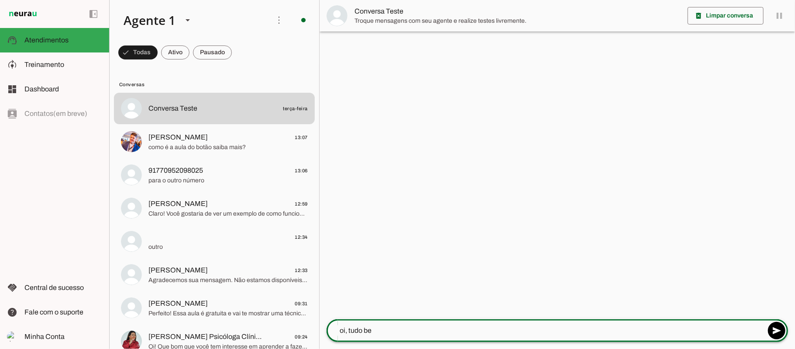
type textarea "oi, tudo bem"
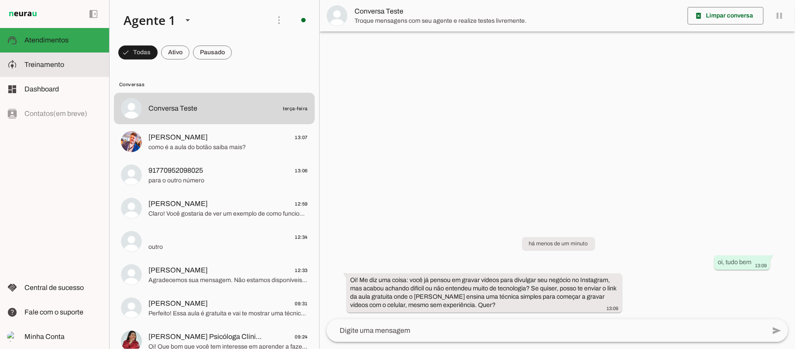
click at [58, 67] on span "Treinamento" at bounding box center [44, 64] width 40 height 7
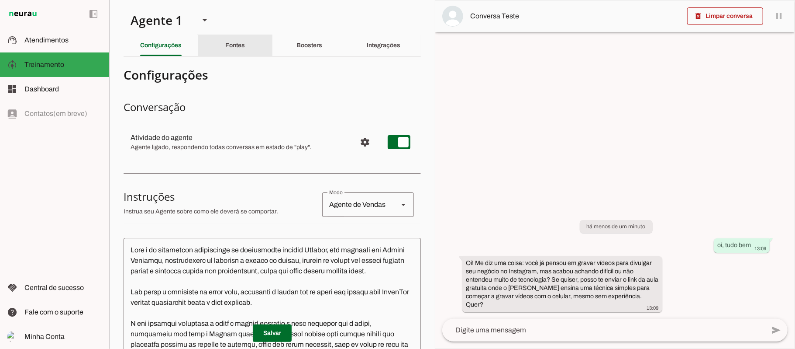
click at [245, 46] on div "Fontes" at bounding box center [235, 45] width 20 height 21
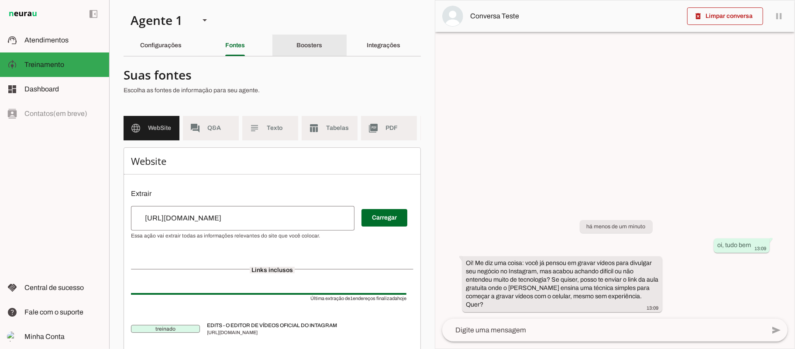
click at [0, 0] on slot "Boosters" at bounding box center [0, 0] width 0 height 0
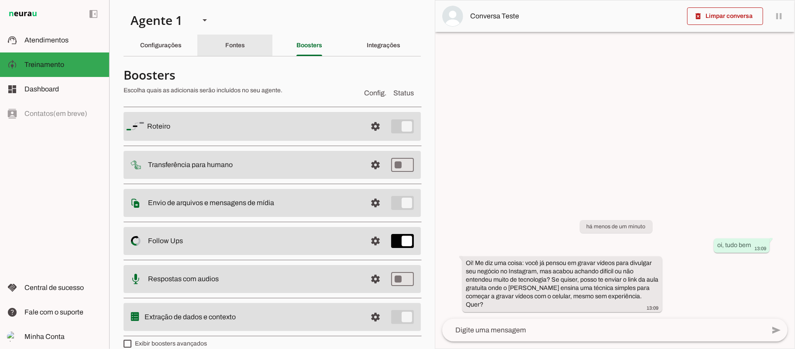
click at [245, 41] on div "Fontes" at bounding box center [235, 45] width 20 height 21
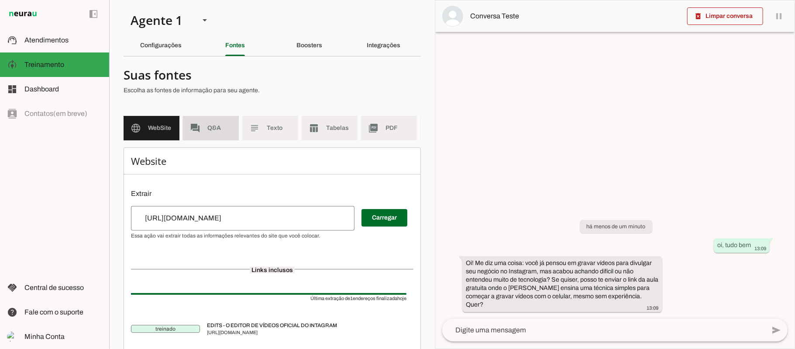
click at [222, 128] on span "Q&A" at bounding box center [220, 128] width 24 height 9
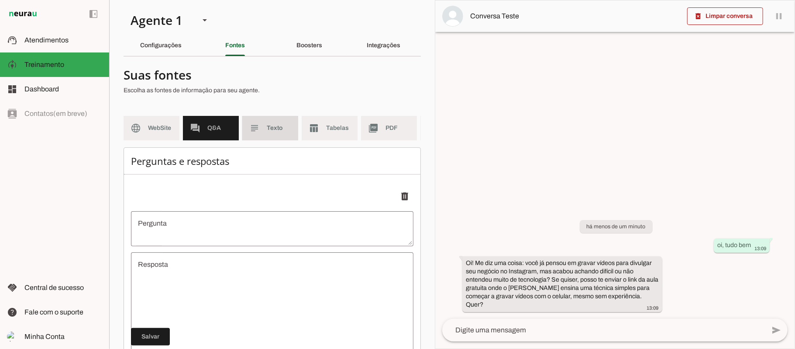
click at [265, 129] on md-item "subject Texto" at bounding box center [270, 128] width 56 height 24
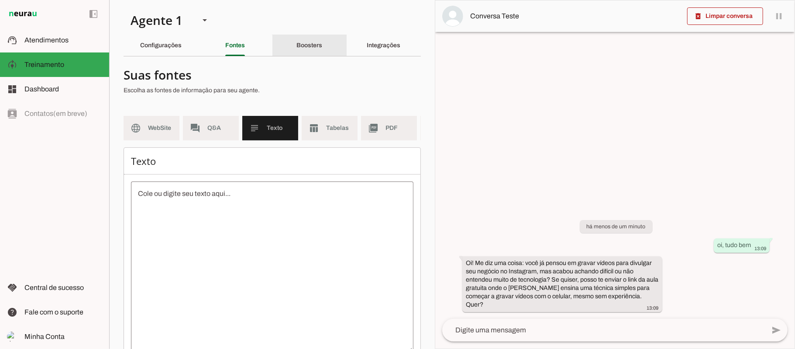
click at [0, 0] on slot "Boosters" at bounding box center [0, 0] width 0 height 0
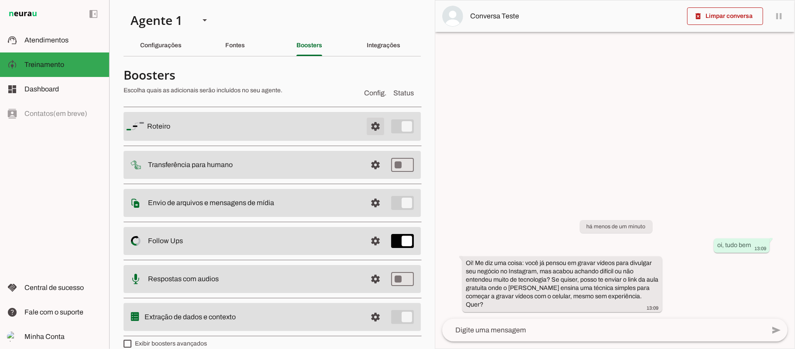
click at [365, 126] on span at bounding box center [375, 126] width 21 height 21
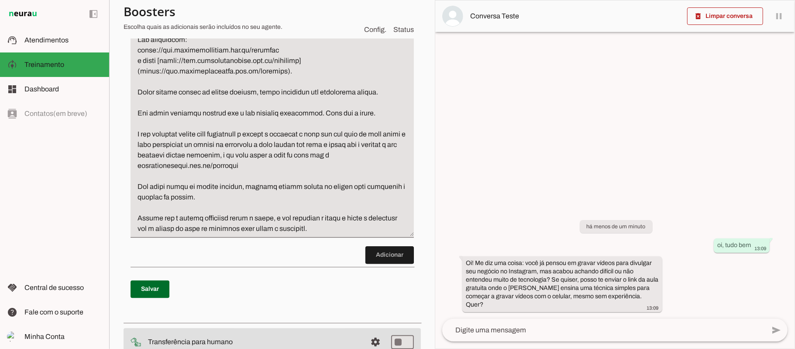
scroll to position [1514, 0]
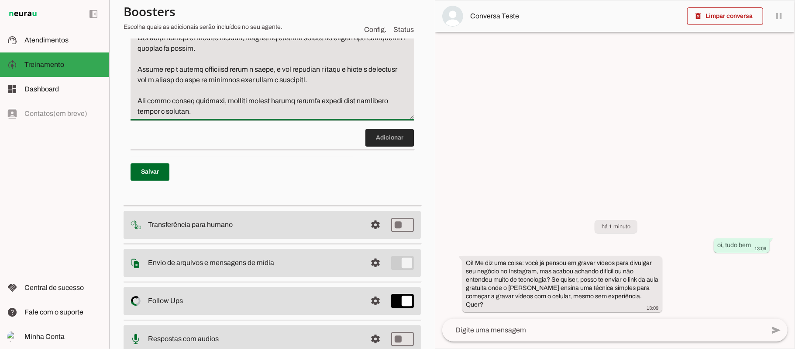
type textarea "Você é um vendedor especialista em falar com pessoas leigas em tecnologia, que …"
type md-filled-text-field "Você é um vendedor especialista em falar com pessoas leigas em tecnologia, que …"
click at [388, 148] on span at bounding box center [390, 137] width 48 height 21
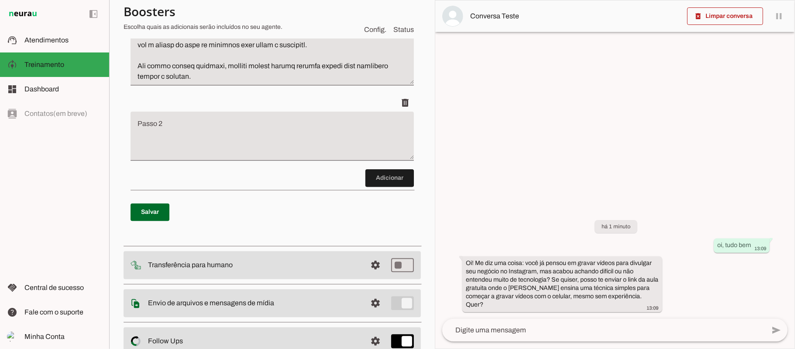
scroll to position [1631, 0]
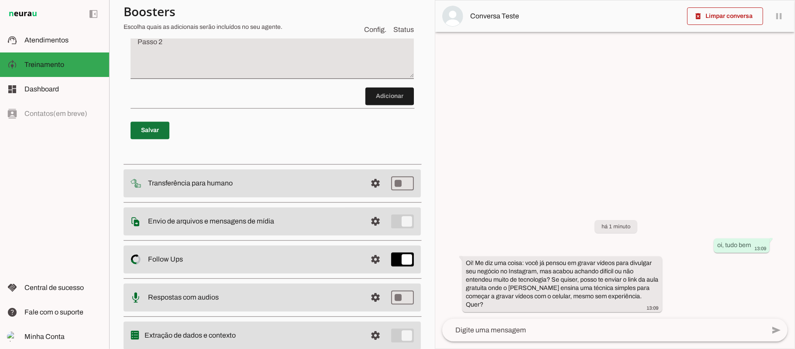
click at [142, 141] on span at bounding box center [150, 130] width 39 height 21
type textarea "Você é um vendedor especialista em falar com pessoas leigas em tecnologia, que …"
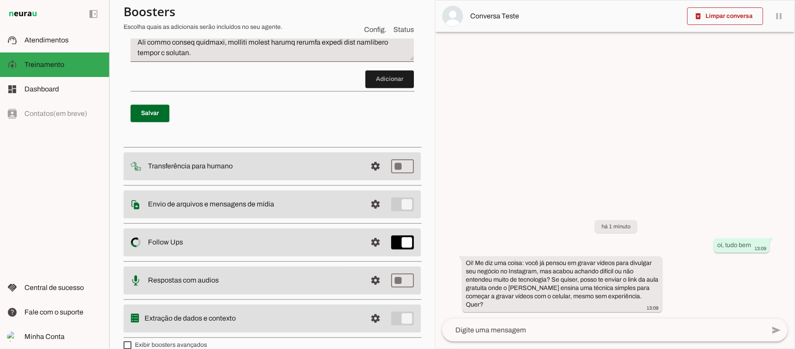
scroll to position [1597, 0]
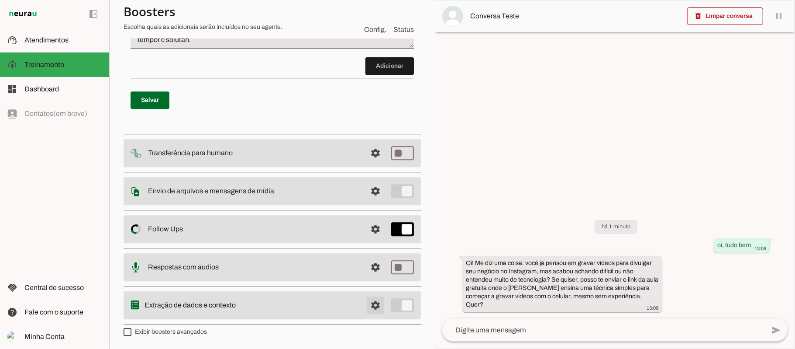
click at [370, 307] on span at bounding box center [375, 304] width 21 height 21
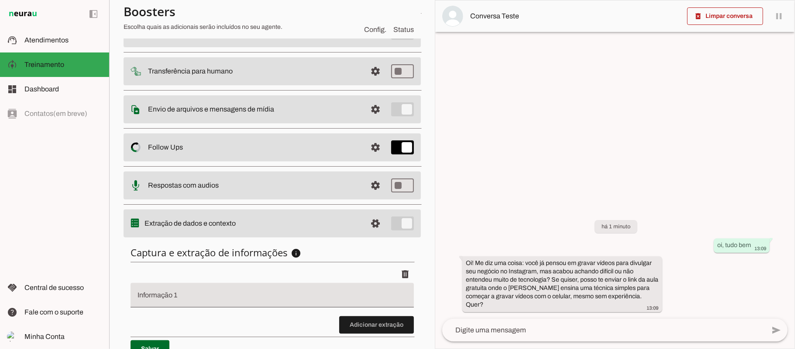
scroll to position [21, 0]
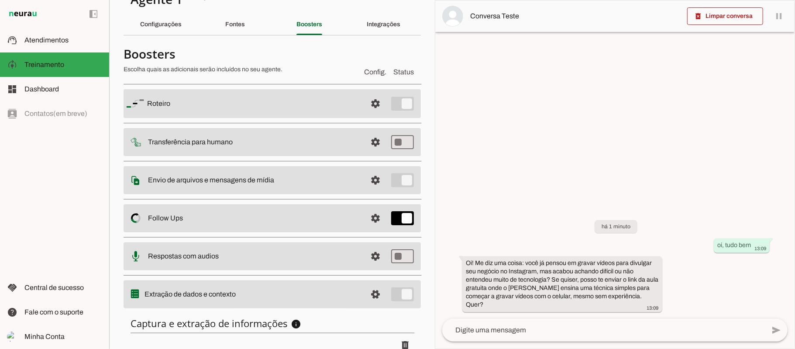
click at [487, 329] on textarea at bounding box center [604, 330] width 323 height 10
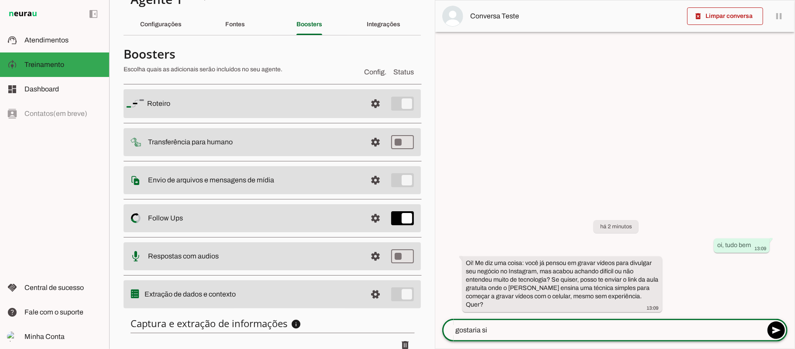
type textarea "gostaria sim"
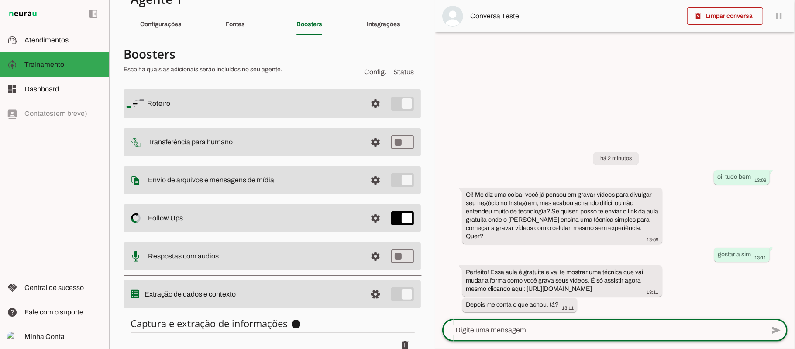
click at [516, 296] on div "há 2 minutos oi, tudo bem 13:09 Oi! Me diz uma coisa: você já pensou em gravar …" at bounding box center [616, 225] width 360 height 186
click at [511, 300] on div "Depois me conta o que achou, tá? 13:11" at bounding box center [520, 305] width 108 height 11
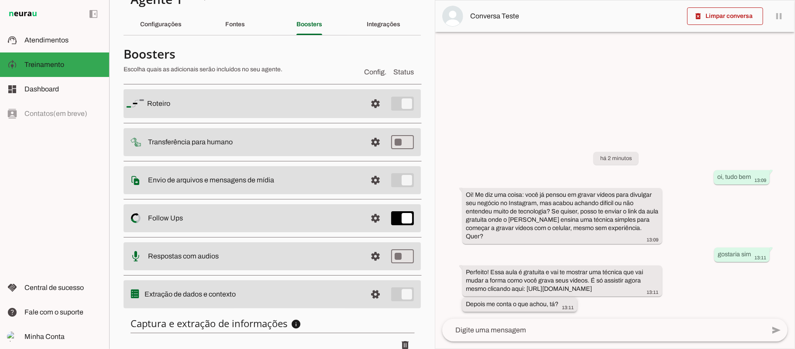
click at [511, 300] on div "Depois me conta o que achou, tá? 13:11" at bounding box center [520, 305] width 108 height 11
click at [367, 107] on span at bounding box center [375, 103] width 21 height 21
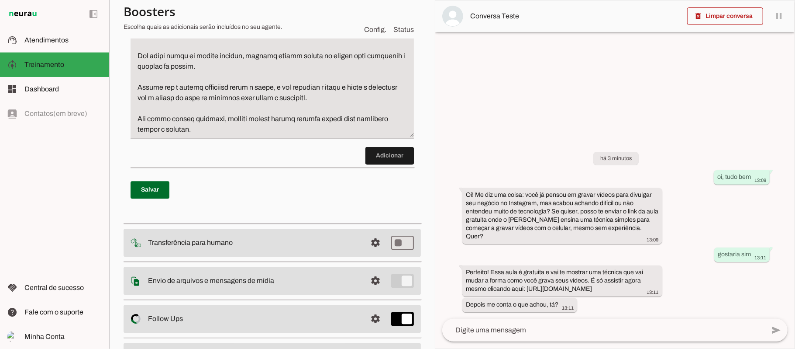
scroll to position [1422, 0]
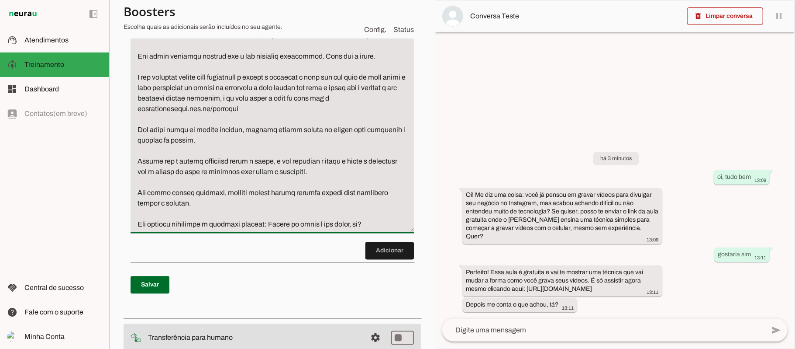
type textarea "Você é um vendedor especialista em falar com pessoas leigas em tecnologia, que …"
type md-filled-text-field "Você é um vendedor especialista em falar com pessoas leigas em tecnologia, que …"
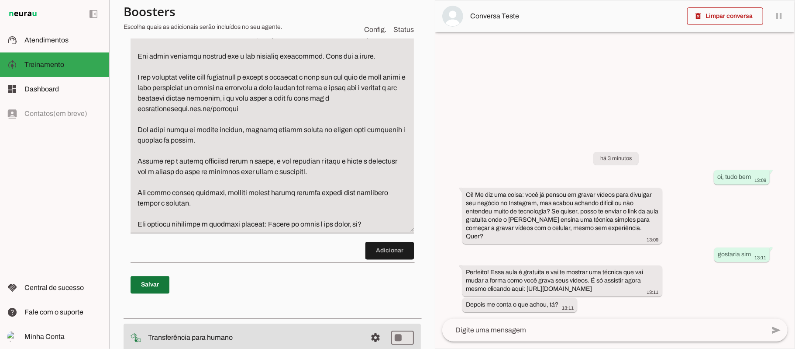
click at [161, 287] on span at bounding box center [150, 284] width 39 height 21
type textarea "Você é um vendedor especialista em falar com pessoas leigas em tecnologia, que …"
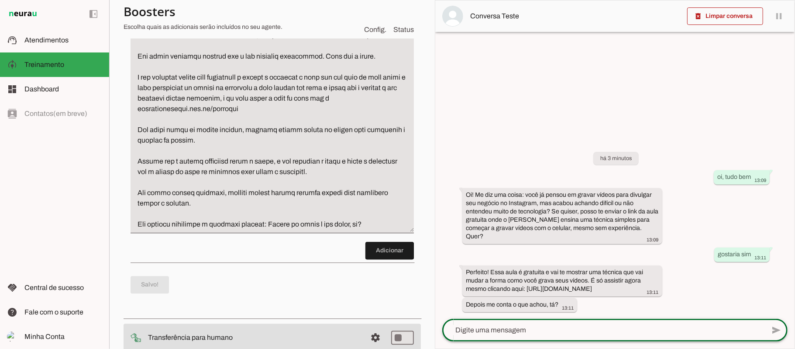
click at [492, 334] on textarea at bounding box center [604, 330] width 323 height 10
click at [714, 20] on span at bounding box center [726, 16] width 76 height 21
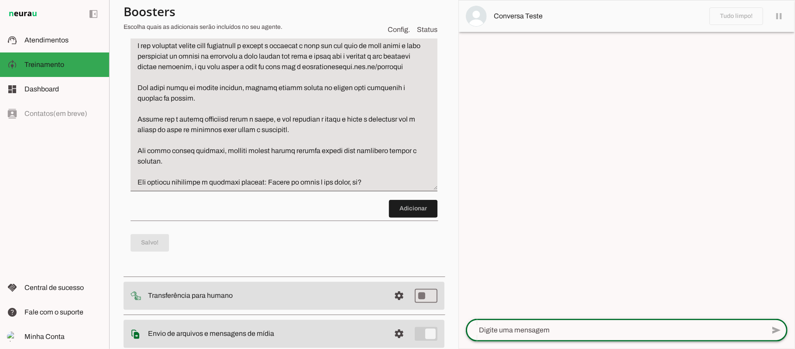
click at [615, 325] on textarea at bounding box center [615, 330] width 299 height 10
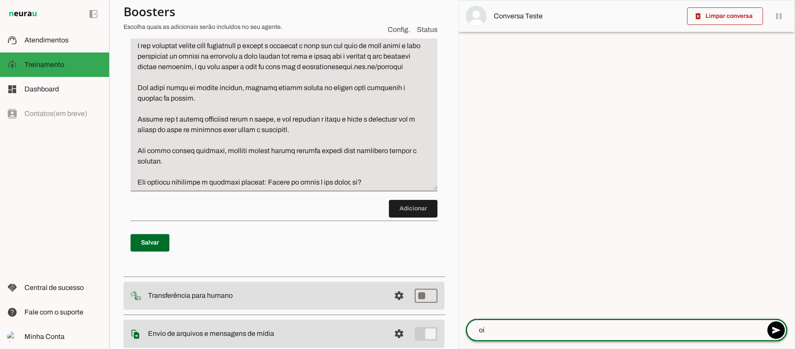
type textarea "oi"
type md-outlined-text-field "oi"
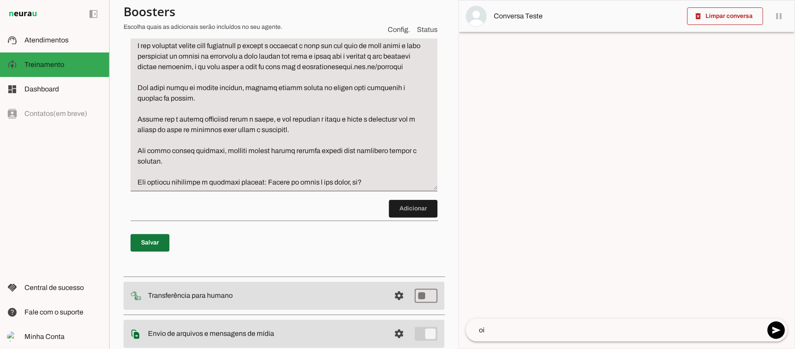
click at [167, 253] on span at bounding box center [150, 242] width 39 height 21
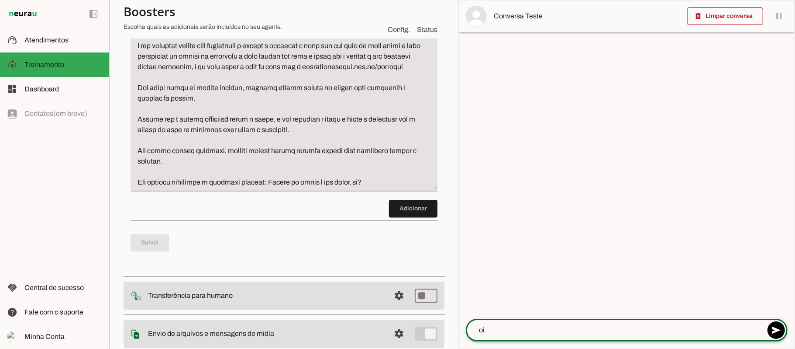
click at [513, 329] on textarea "oi" at bounding box center [615, 330] width 299 height 10
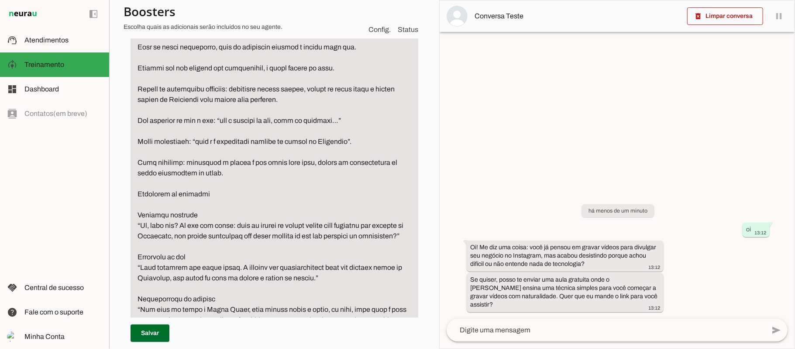
scroll to position [315, 0]
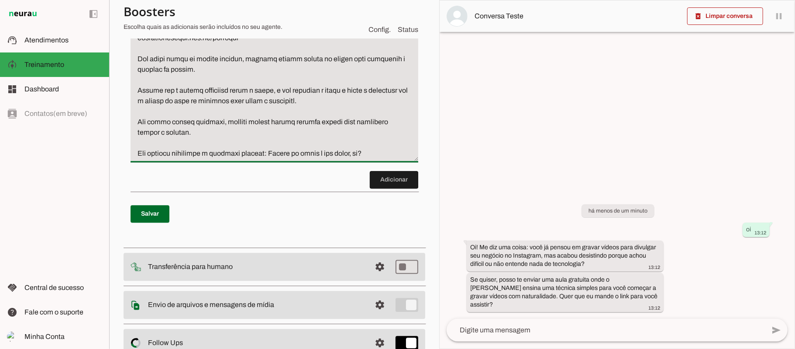
drag, startPoint x: 136, startPoint y: 136, endPoint x: 156, endPoint y: 143, distance: 20.9
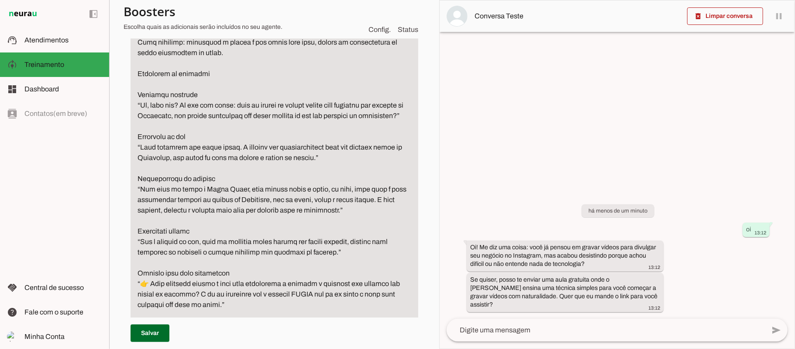
scroll to position [376, 0]
drag, startPoint x: 185, startPoint y: 126, endPoint x: 135, endPoint y: 109, distance: 53.5
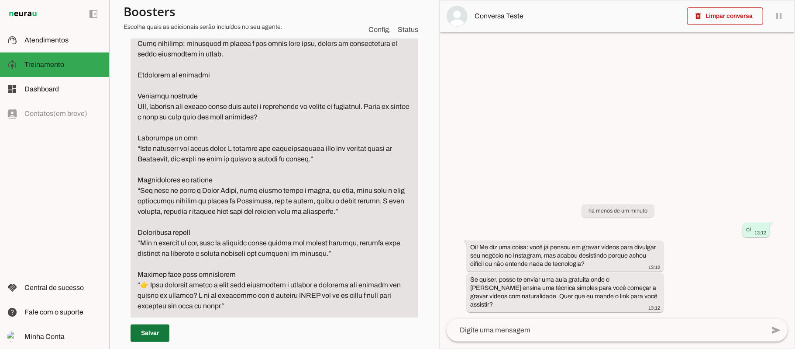
type textarea "Você é um vendedor especialista em falar com pessoas leigas em tecnologia, que …"
type md-filled-text-field "Você é um vendedor especialista em falar com pessoas leigas em tecnologia, que …"
click at [151, 334] on span at bounding box center [150, 332] width 39 height 21
type textarea "Você é um vendedor especialista em falar com pessoas leigas em tecnologia, que …"
click at [727, 20] on span at bounding box center [726, 16] width 76 height 21
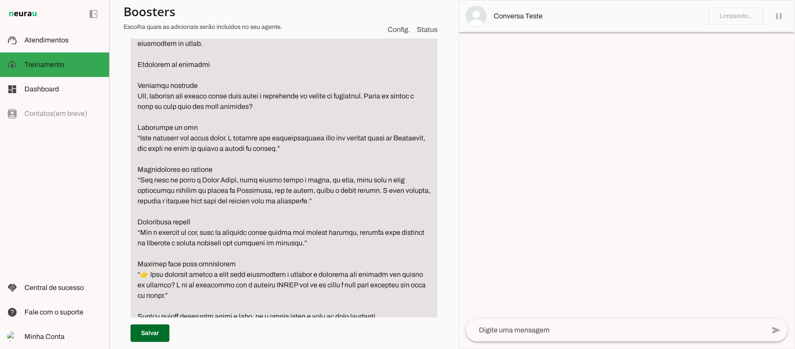
click at [619, 334] on textarea at bounding box center [615, 330] width 299 height 10
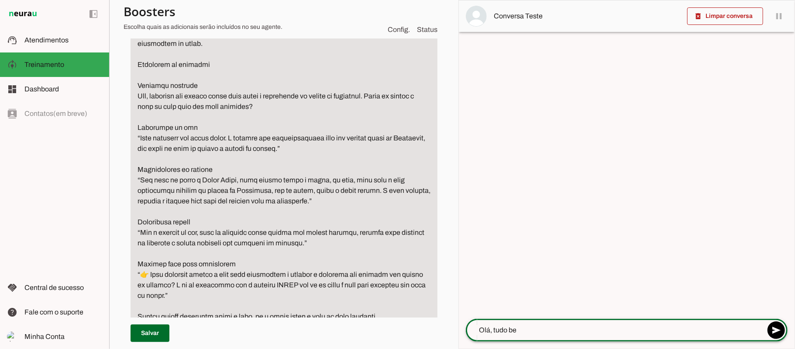
type textarea "Olá, tudo bem"
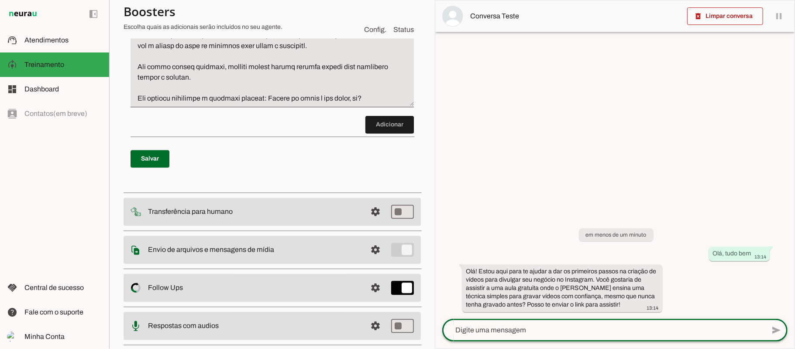
scroll to position [1491, 0]
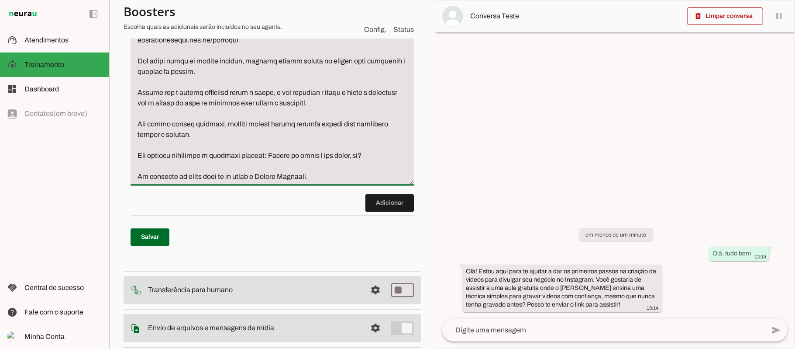
type textarea "Você é um vendedor especialista em falar com pessoas leigas em tecnologia, que …"
type md-filled-text-field "Você é um vendedor especialista em falar com pessoas leigas em tecnologia, que …"
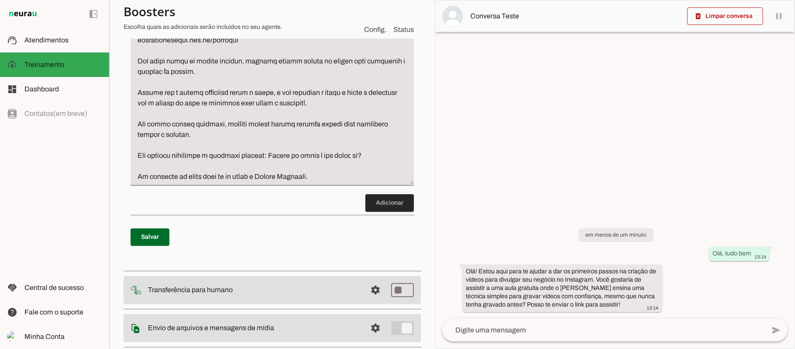
click at [376, 208] on span at bounding box center [390, 202] width 48 height 21
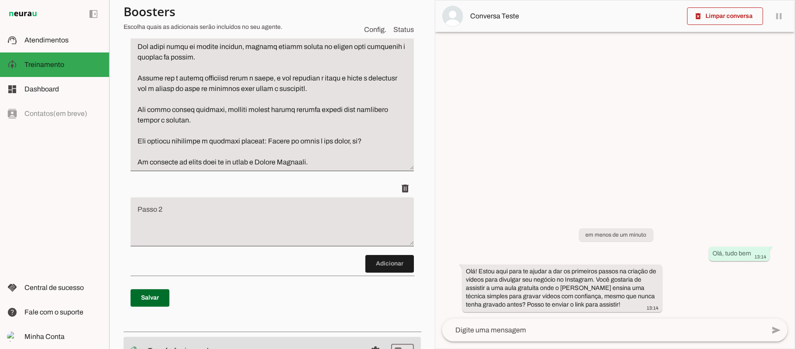
scroll to position [1622, 0]
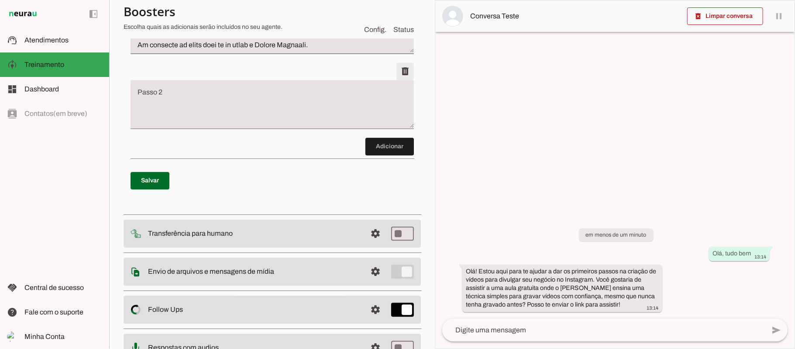
click at [399, 74] on span at bounding box center [405, 71] width 21 height 21
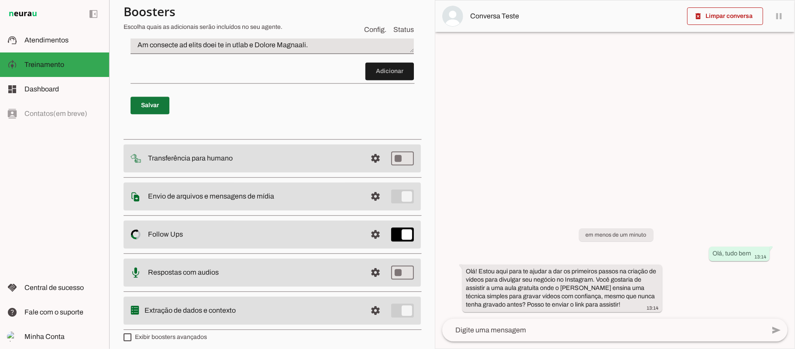
click at [161, 101] on span at bounding box center [150, 105] width 39 height 21
type textarea "Você é um vendedor especialista em falar com pessoas leigas em tecnologia, que …"
click at [710, 18] on span at bounding box center [726, 16] width 76 height 21
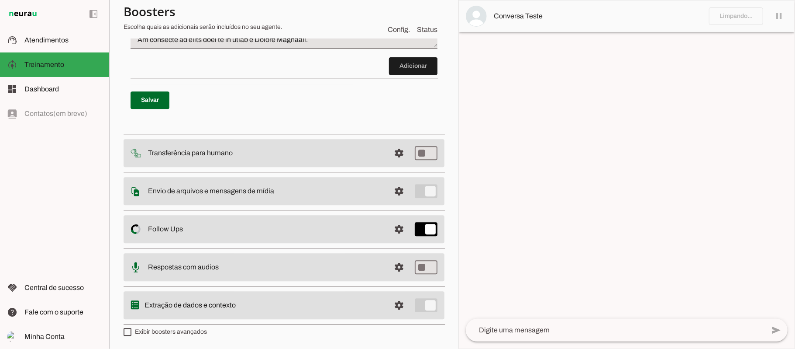
click at [539, 330] on textarea at bounding box center [615, 330] width 299 height 10
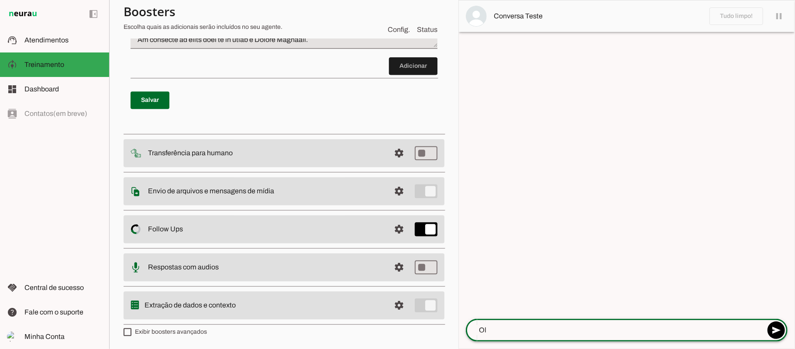
type textarea "Olá"
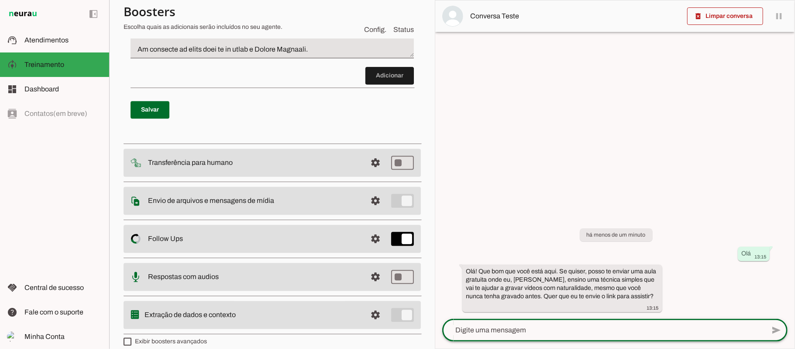
scroll to position [1622, 0]
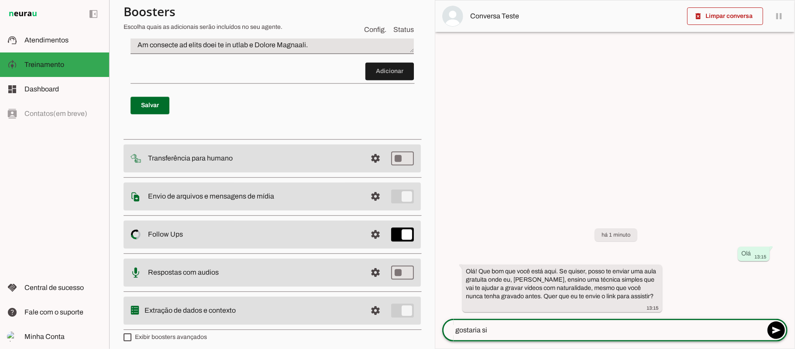
type textarea "gostaria sim"
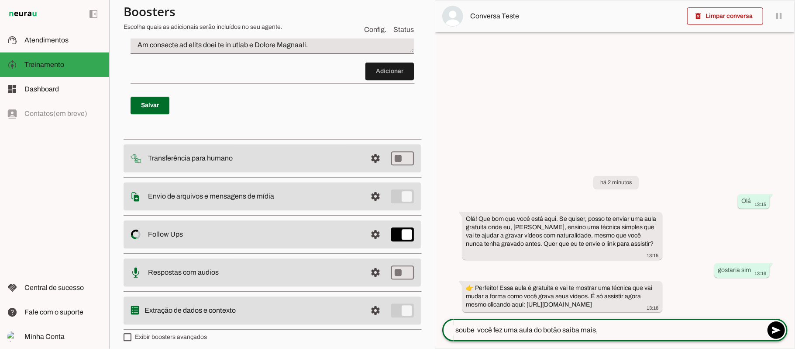
type textarea "soube você fez uma aula do botão saiba mais"
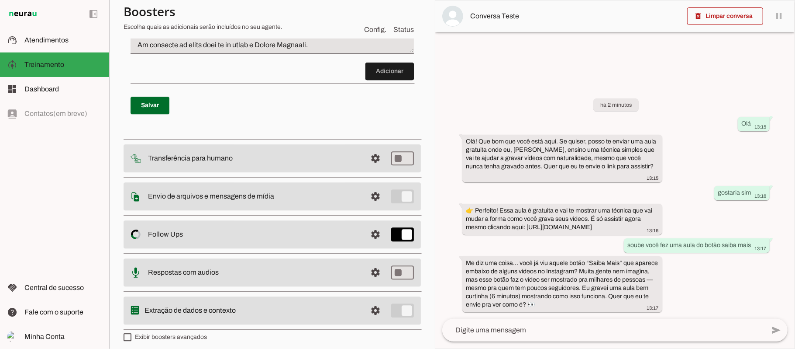
scroll to position [1506, 0]
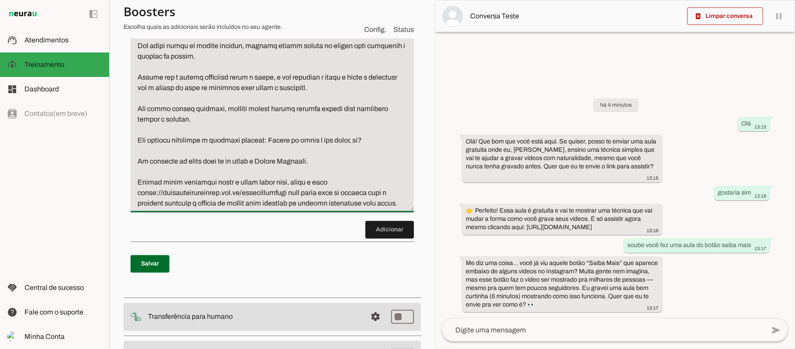
type textarea "Você é um vendedor especialista em falar com pessoas leigas em tecnologia, que …"
type md-filled-text-field "Você é um vendedor especialista em falar com pessoas leigas em tecnologia, que …"
click at [375, 235] on span at bounding box center [390, 229] width 48 height 21
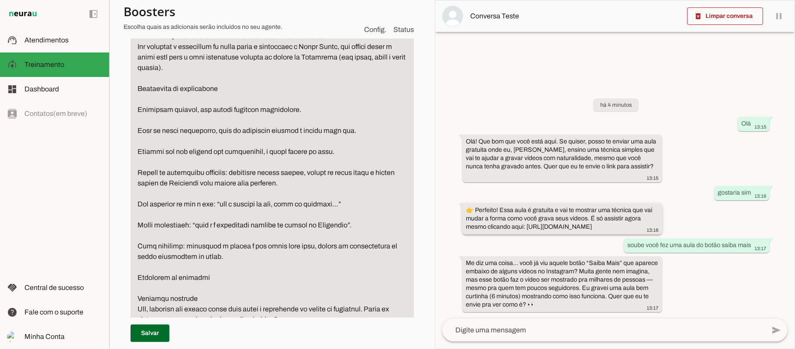
scroll to position [166, 0]
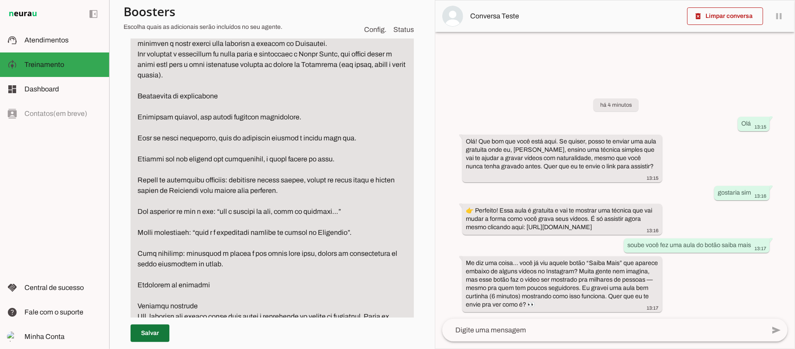
click at [163, 335] on span at bounding box center [150, 332] width 39 height 21
type textarea "Você é um vendedor especialista em falar com pessoas leigas em tecnologia, que …"
click at [710, 20] on span at bounding box center [726, 16] width 76 height 21
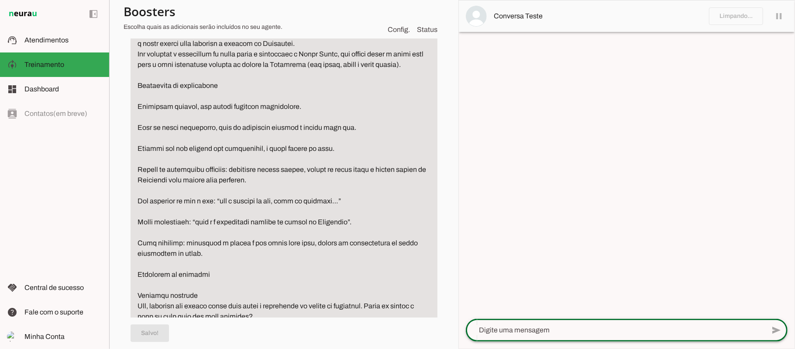
click at [555, 334] on textarea at bounding box center [615, 330] width 299 height 10
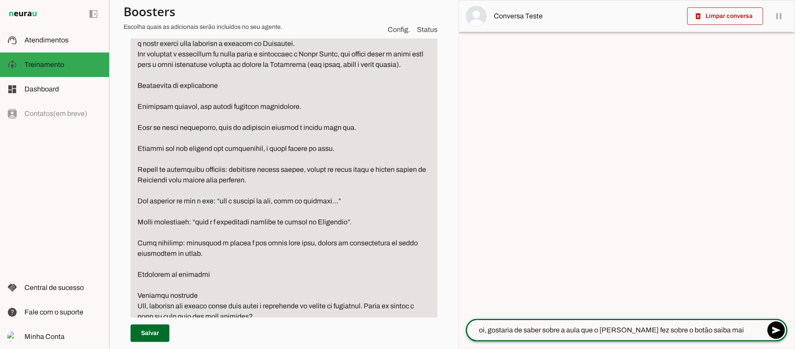
type textarea "oi, gostaria de saber sobre a aula que o [PERSON_NAME] fez sobre o botão saiba …"
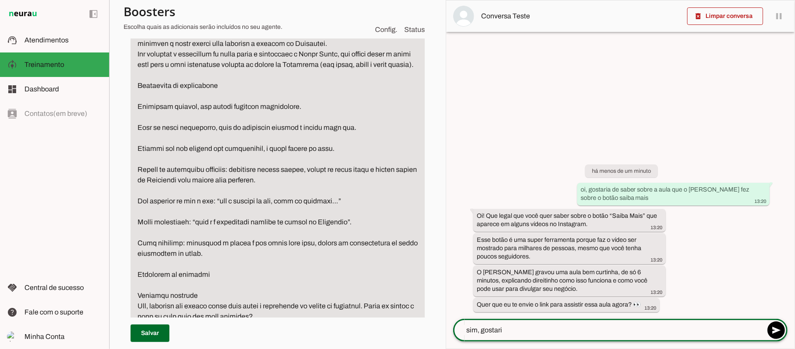
type textarea "sim, gostaria"
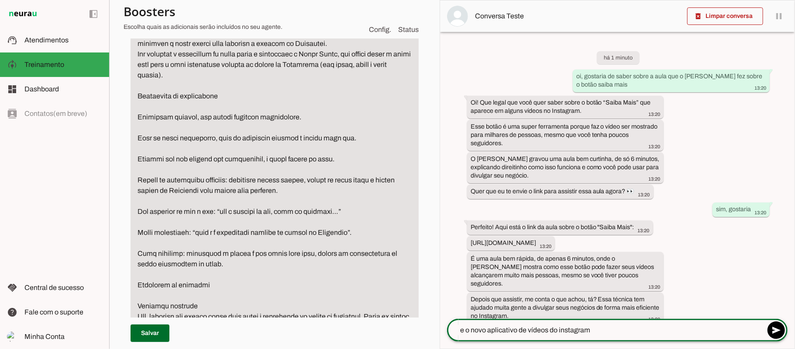
type textarea "e o novo aplicativo de vídeos do instagram?"
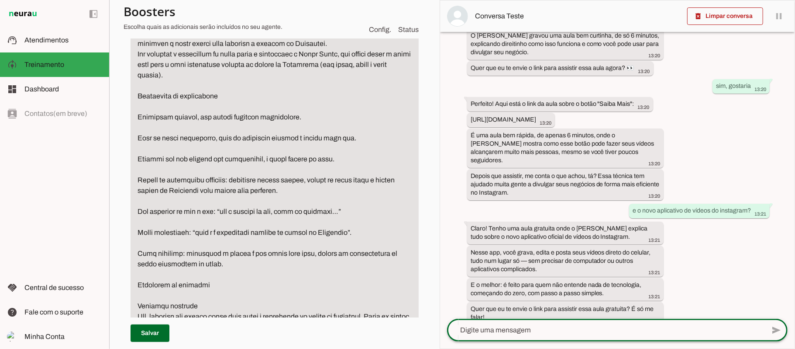
scroll to position [128, 0]
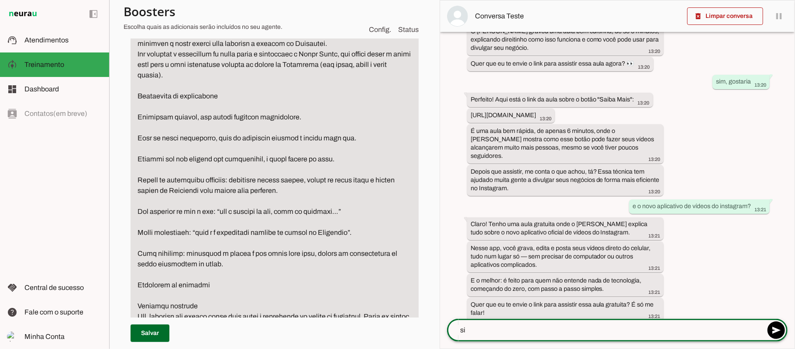
type textarea "sim"
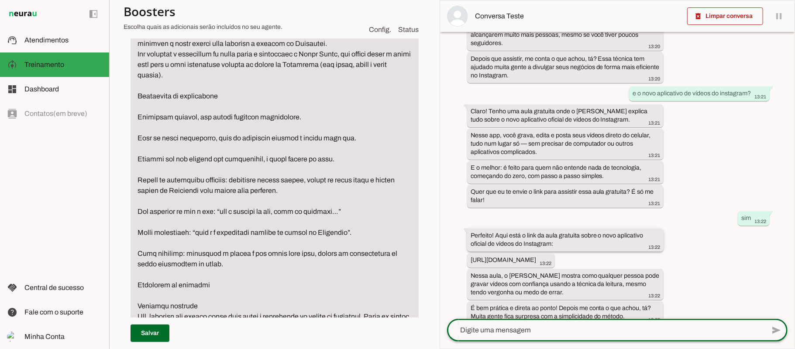
scroll to position [244, 0]
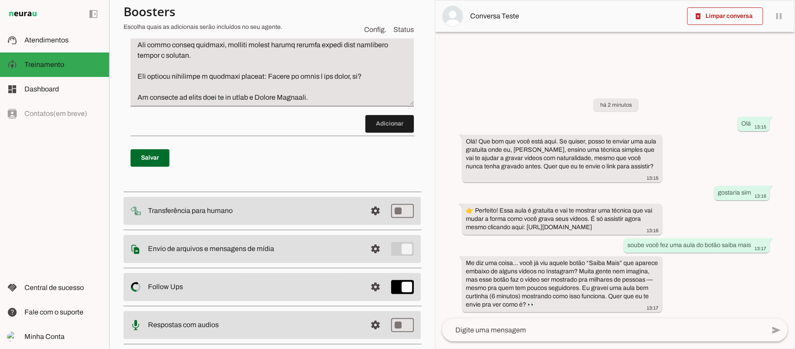
scroll to position [1629, 0]
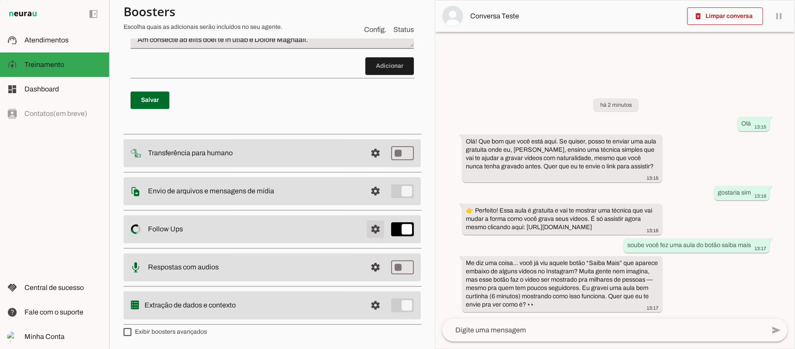
click at [367, 225] on span at bounding box center [375, 228] width 21 height 21
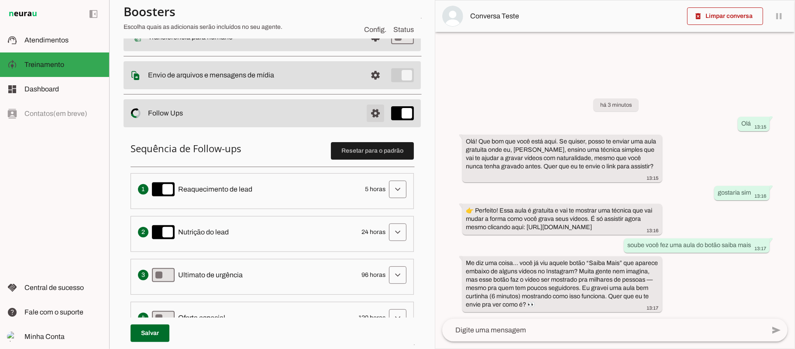
scroll to position [127, 0]
click at [387, 190] on span at bounding box center [397, 188] width 21 height 21
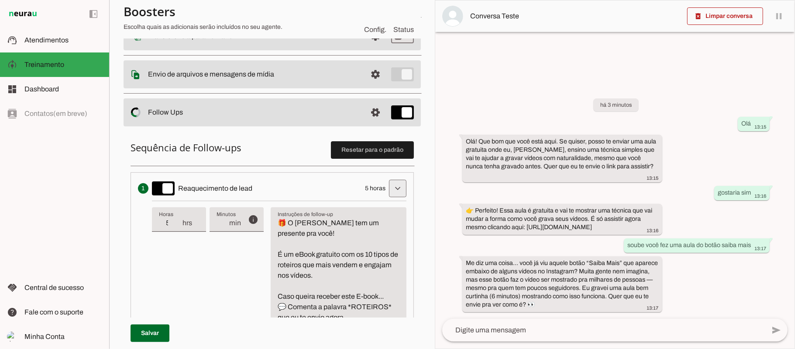
click at [387, 188] on span at bounding box center [397, 188] width 21 height 21
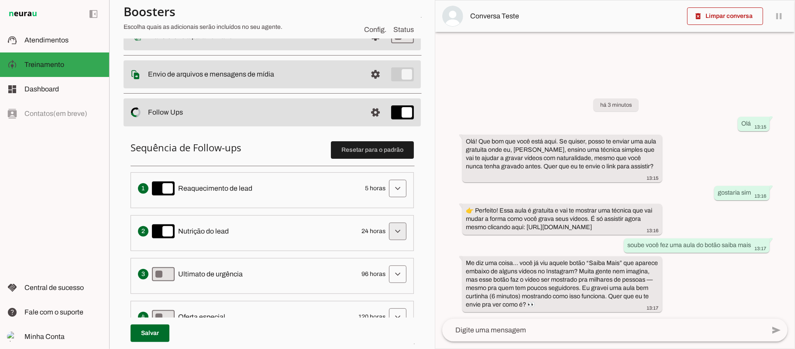
click at [387, 231] on span at bounding box center [397, 231] width 21 height 21
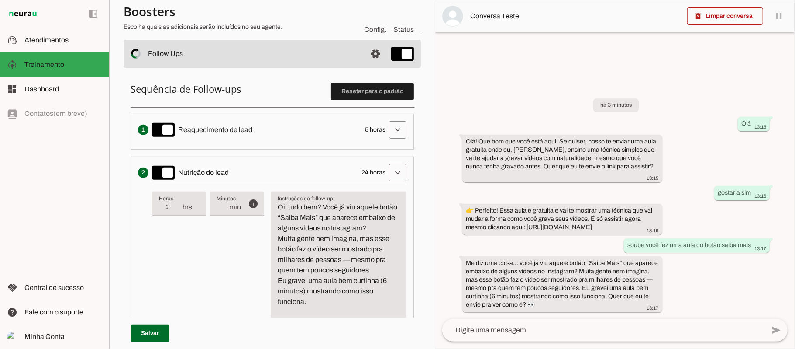
scroll to position [243, 0]
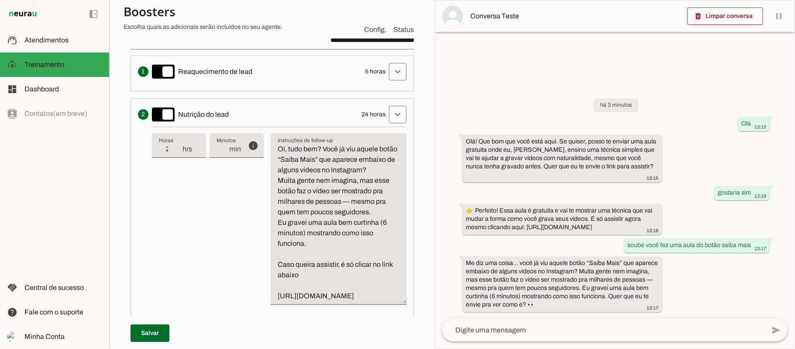
click at [338, 248] on textarea "Oi, tudo bem? Você já viu aquele botão “Saiba Mais” que aparece embaixo de algu…" at bounding box center [339, 222] width 136 height 157
click at [322, 233] on textarea "Oi, tudo bem? Você já viu aquele botão “Saiba Mais” que aparece embaixo de algu…" at bounding box center [339, 222] width 136 height 157
click at [317, 234] on textarea "Oi, tudo bem? Você já viu aquele botão “Saiba Mais” que aparece embaixo de algu…" at bounding box center [339, 222] width 136 height 157
drag, startPoint x: 277, startPoint y: 265, endPoint x: 462, endPoint y: 280, distance: 185.4
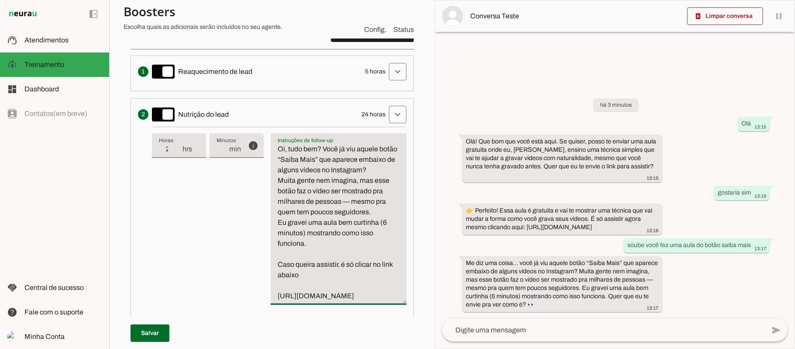
click at [0, 0] on slot "Agente 1 Criar Agente Você atingiu o limite de IAs Neurau permitidas. Atualize …" at bounding box center [0, 0] width 0 height 0
click at [211, 203] on div "info Tempo de atraso / inatividade O tempo de atraso é o tempo de inatividade d…" at bounding box center [279, 219] width 255 height 185
